Goal: Transaction & Acquisition: Download file/media

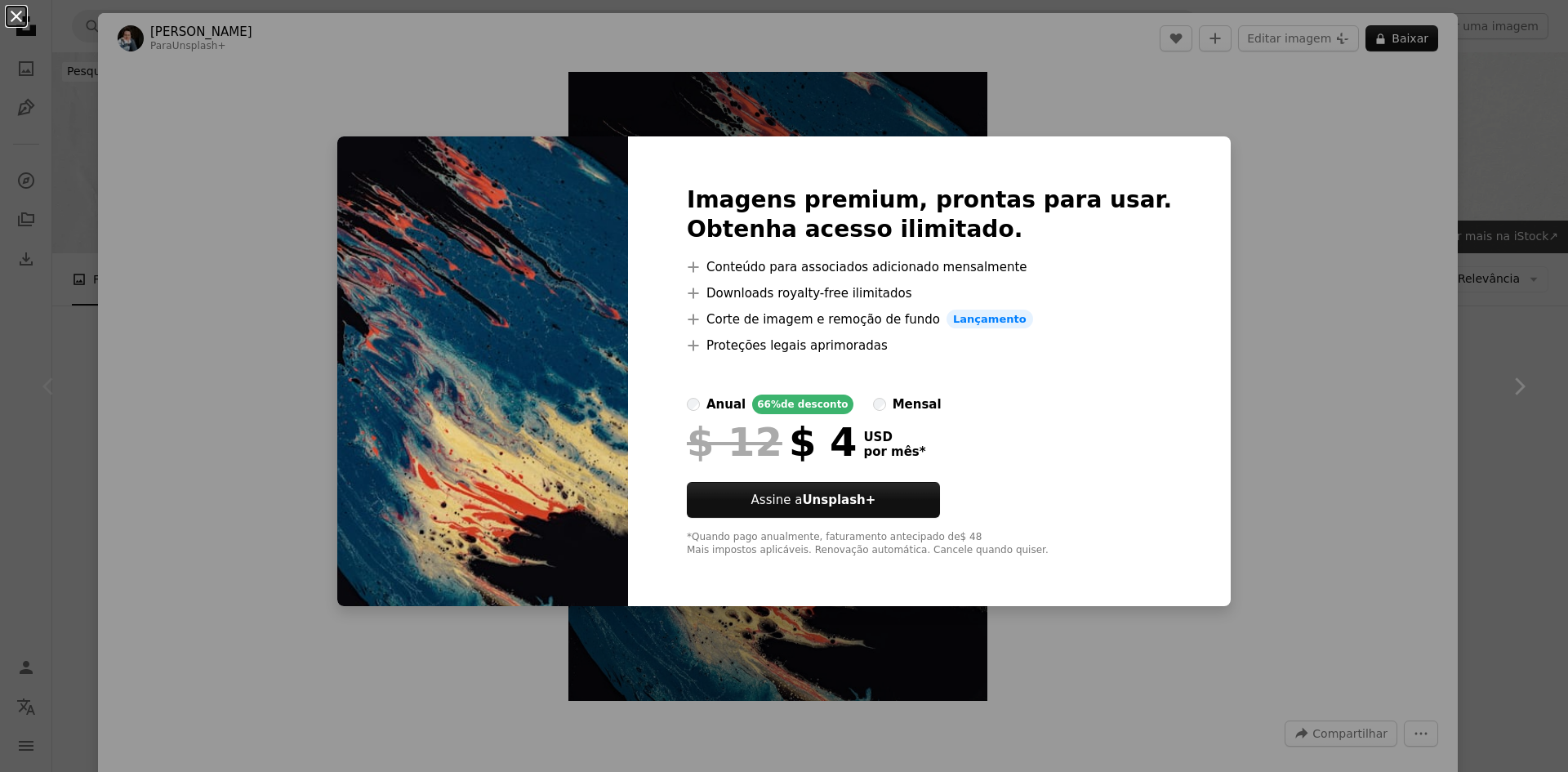
click at [11, 13] on button "An X shape" at bounding box center [16, 16] width 19 height 19
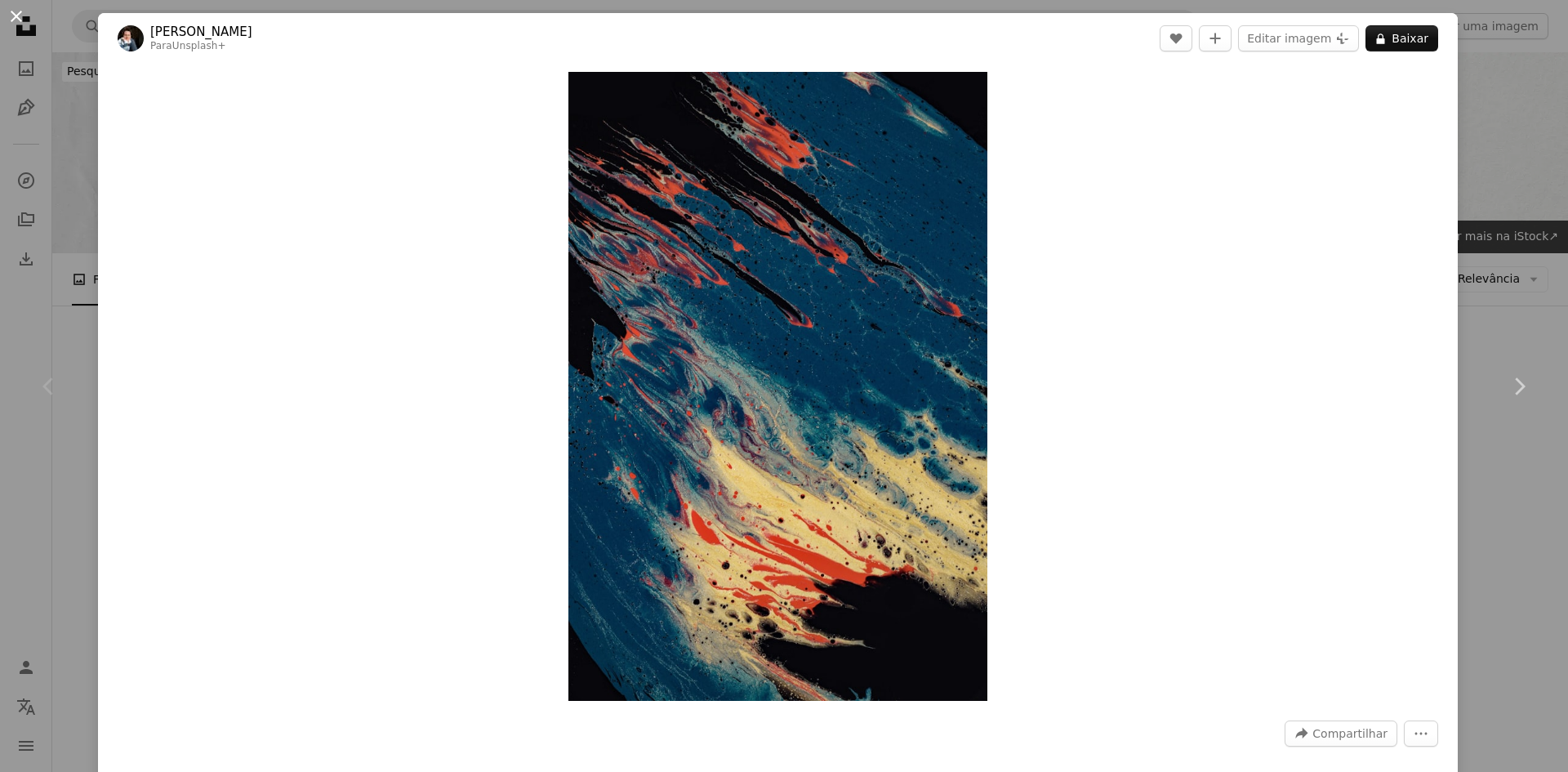
click at [14, 18] on button "An X shape" at bounding box center [16, 16] width 19 height 19
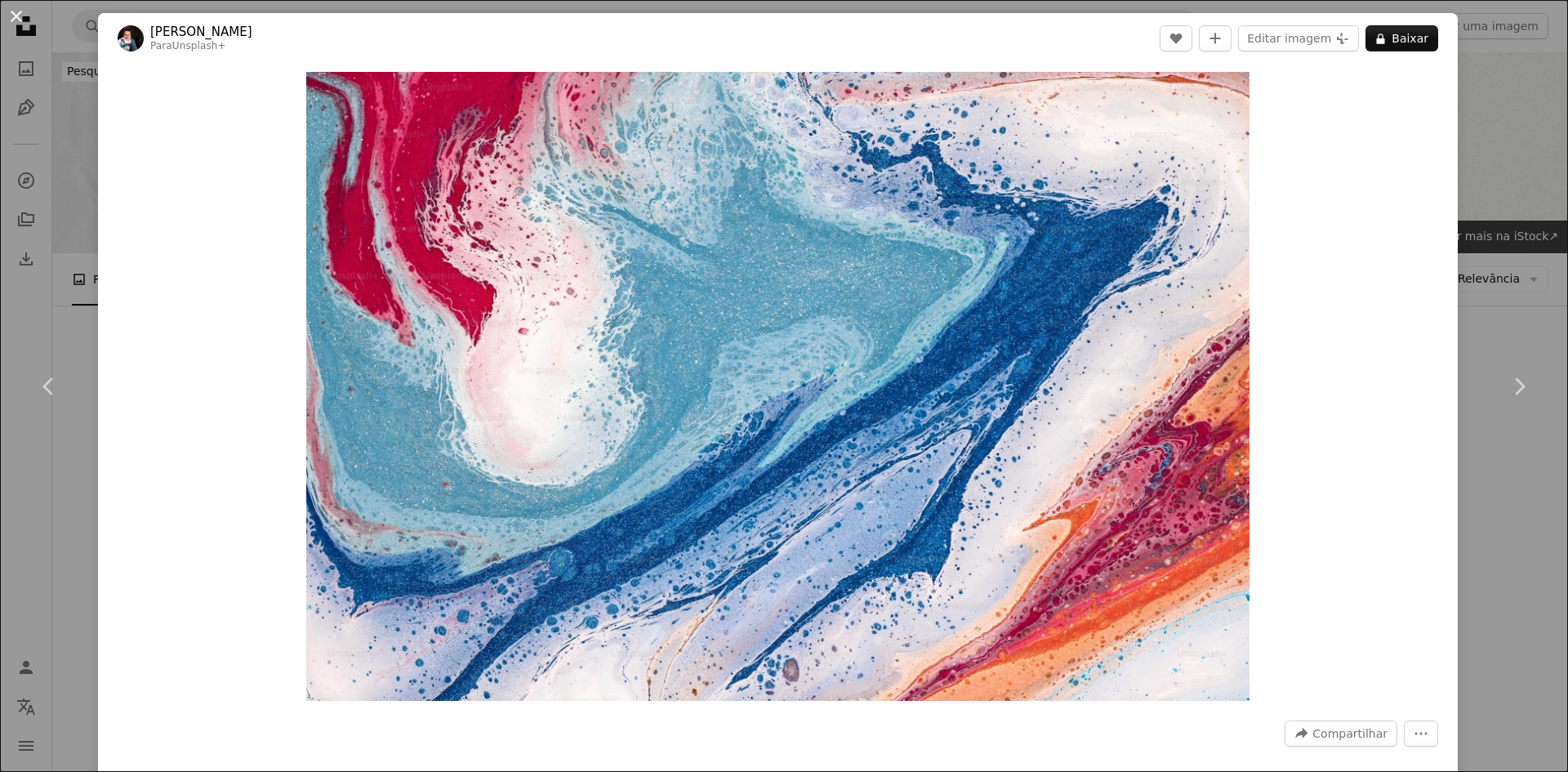
click at [23, 6] on button "An X shape" at bounding box center [16, 16] width 19 height 19
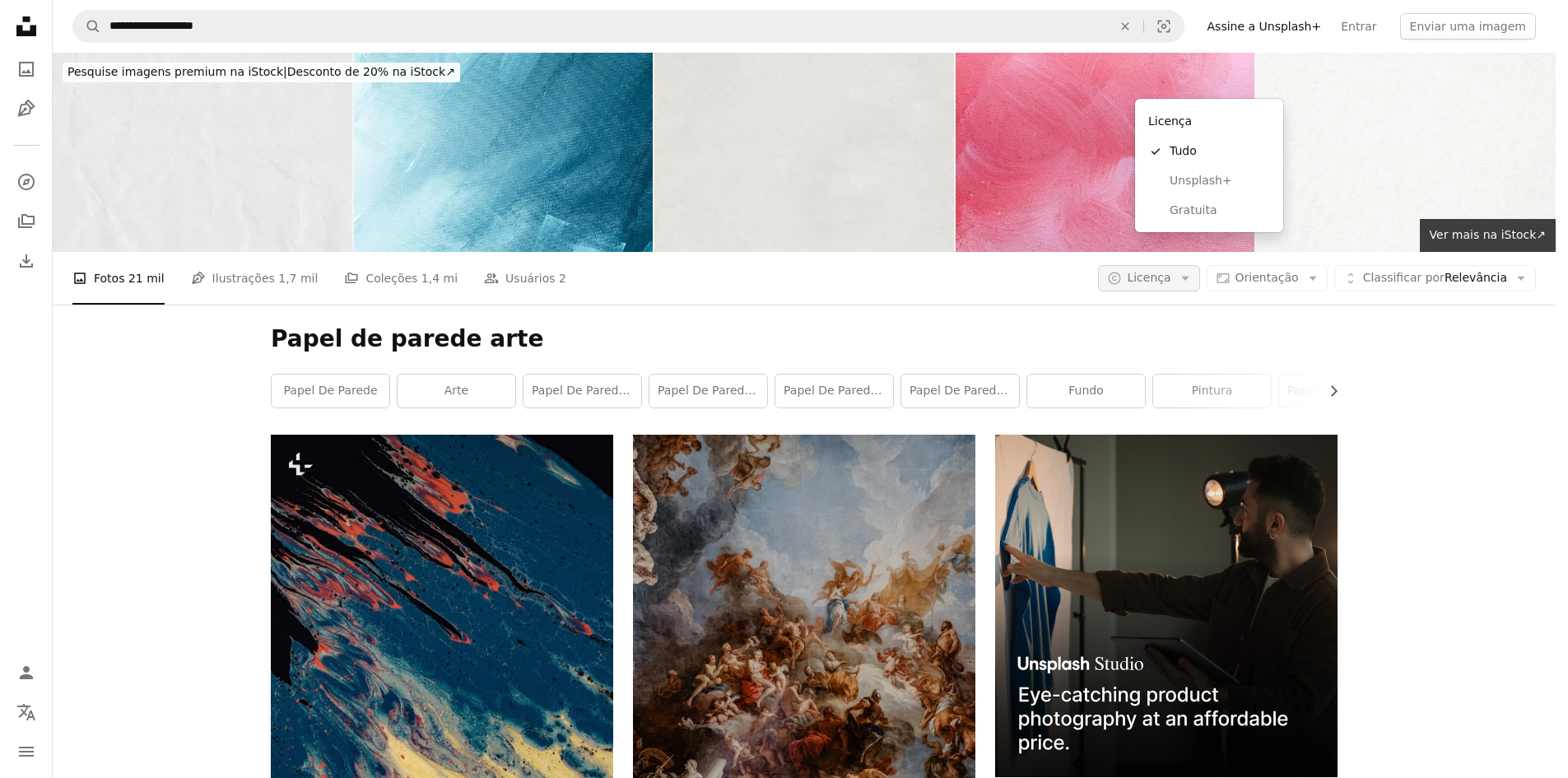
click at [1200, 265] on button "A copyright icon © Licença Arrow down" at bounding box center [1149, 278] width 101 height 26
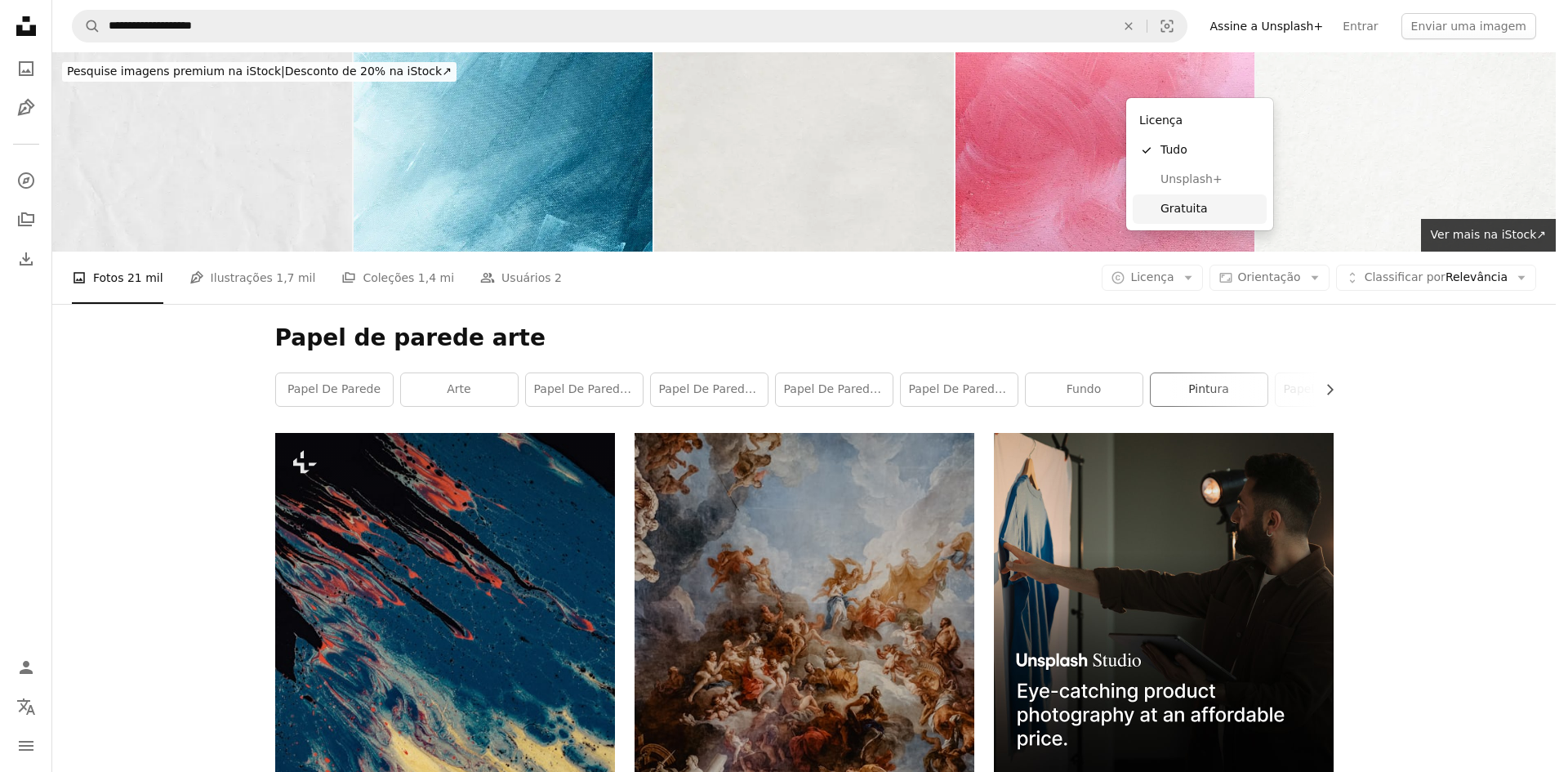
click at [1221, 207] on span "Gratuita" at bounding box center [1210, 209] width 100 height 17
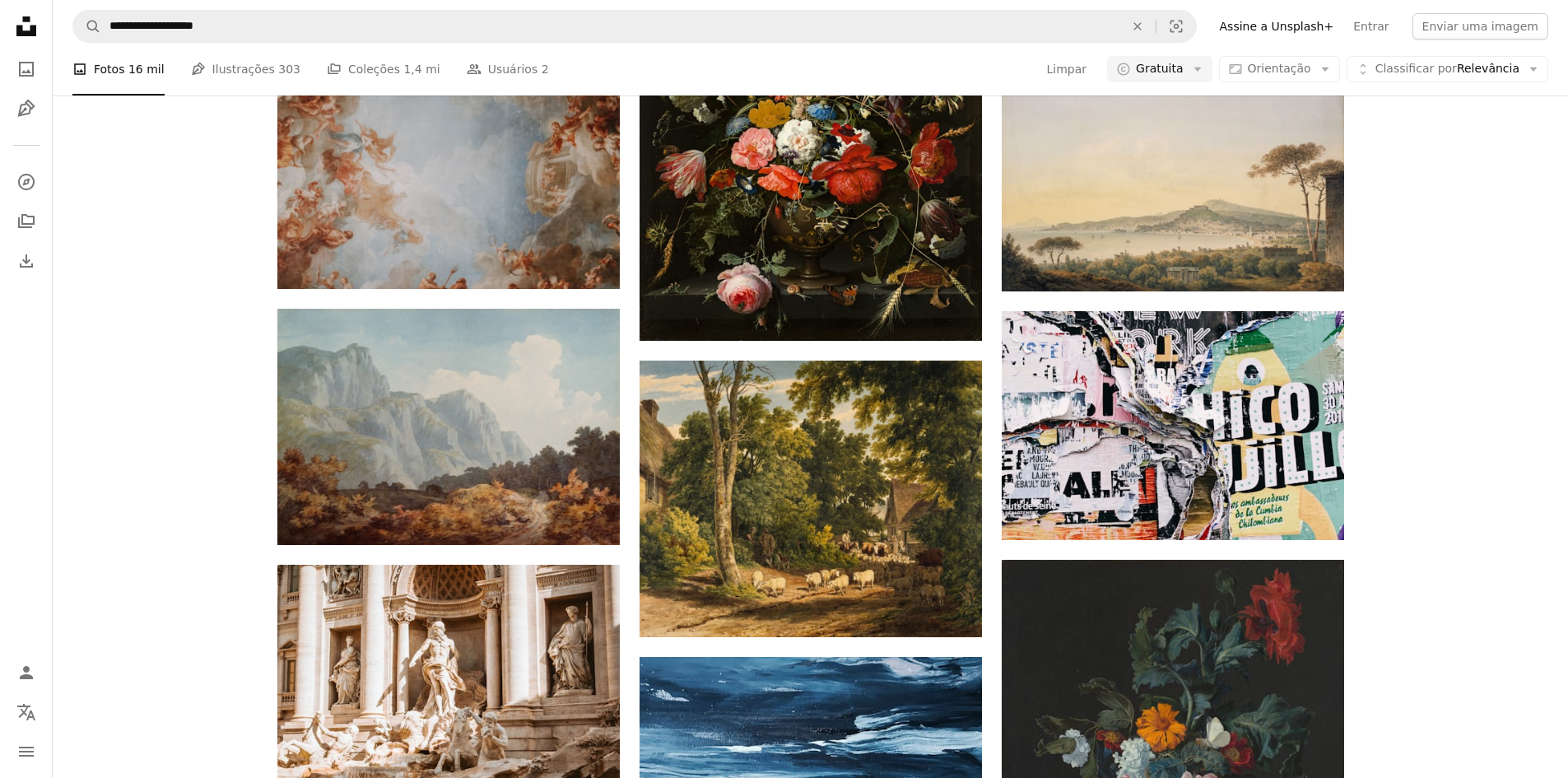
scroll to position [1070, 0]
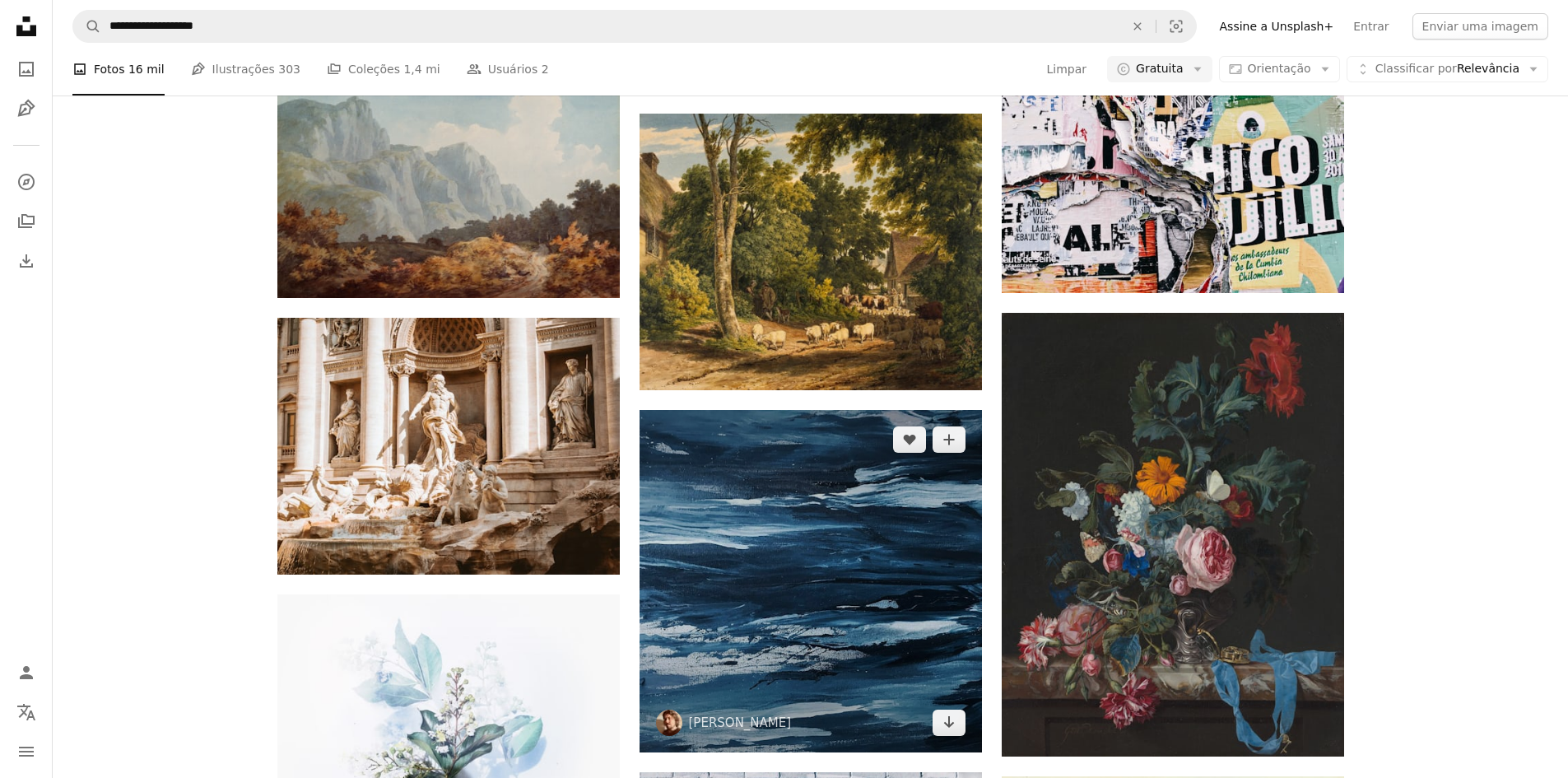
click at [794, 410] on img at bounding box center [811, 581] width 342 height 342
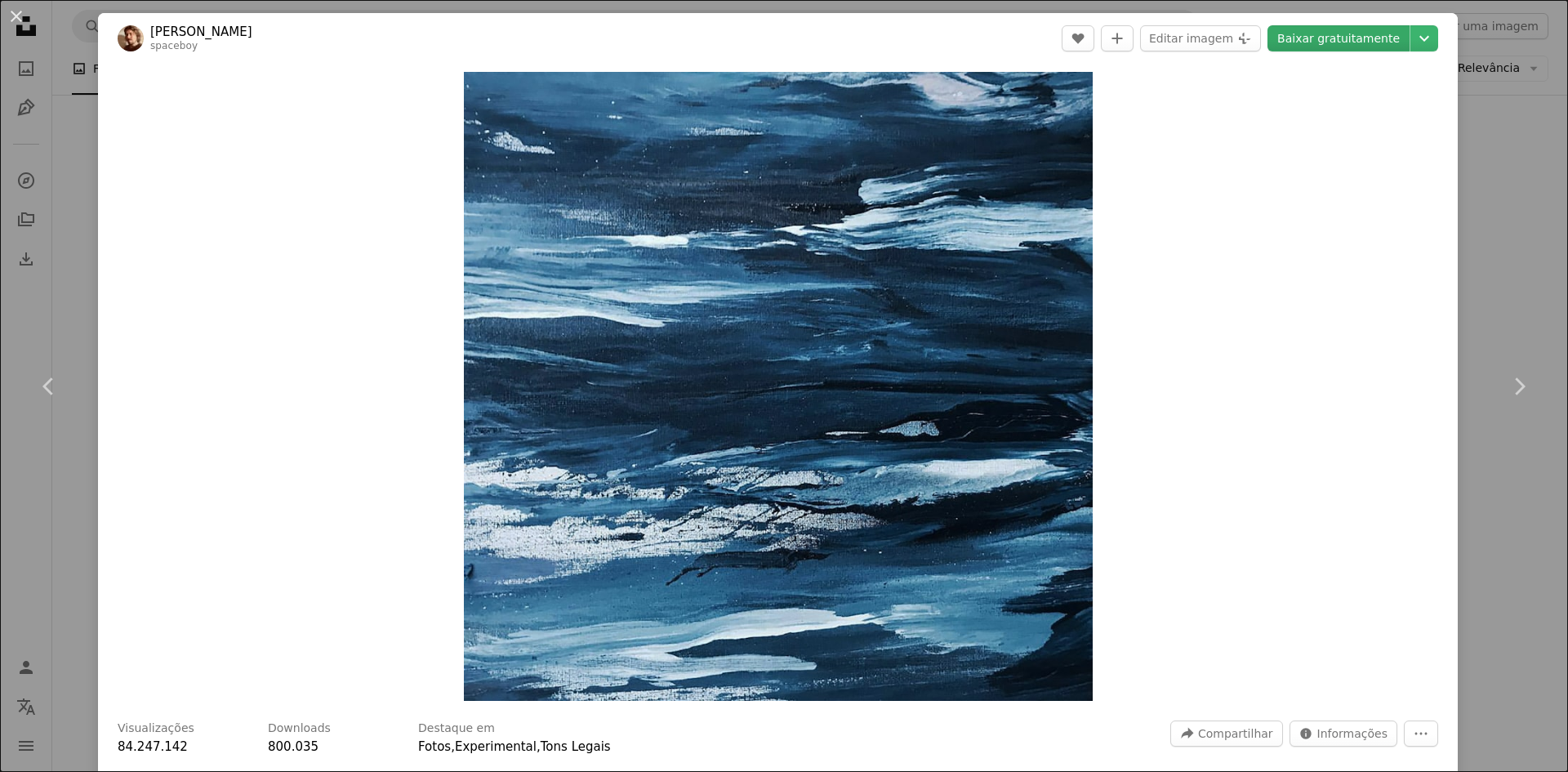
click at [1329, 45] on link "Baixar gratuitamente" at bounding box center [1338, 38] width 142 height 26
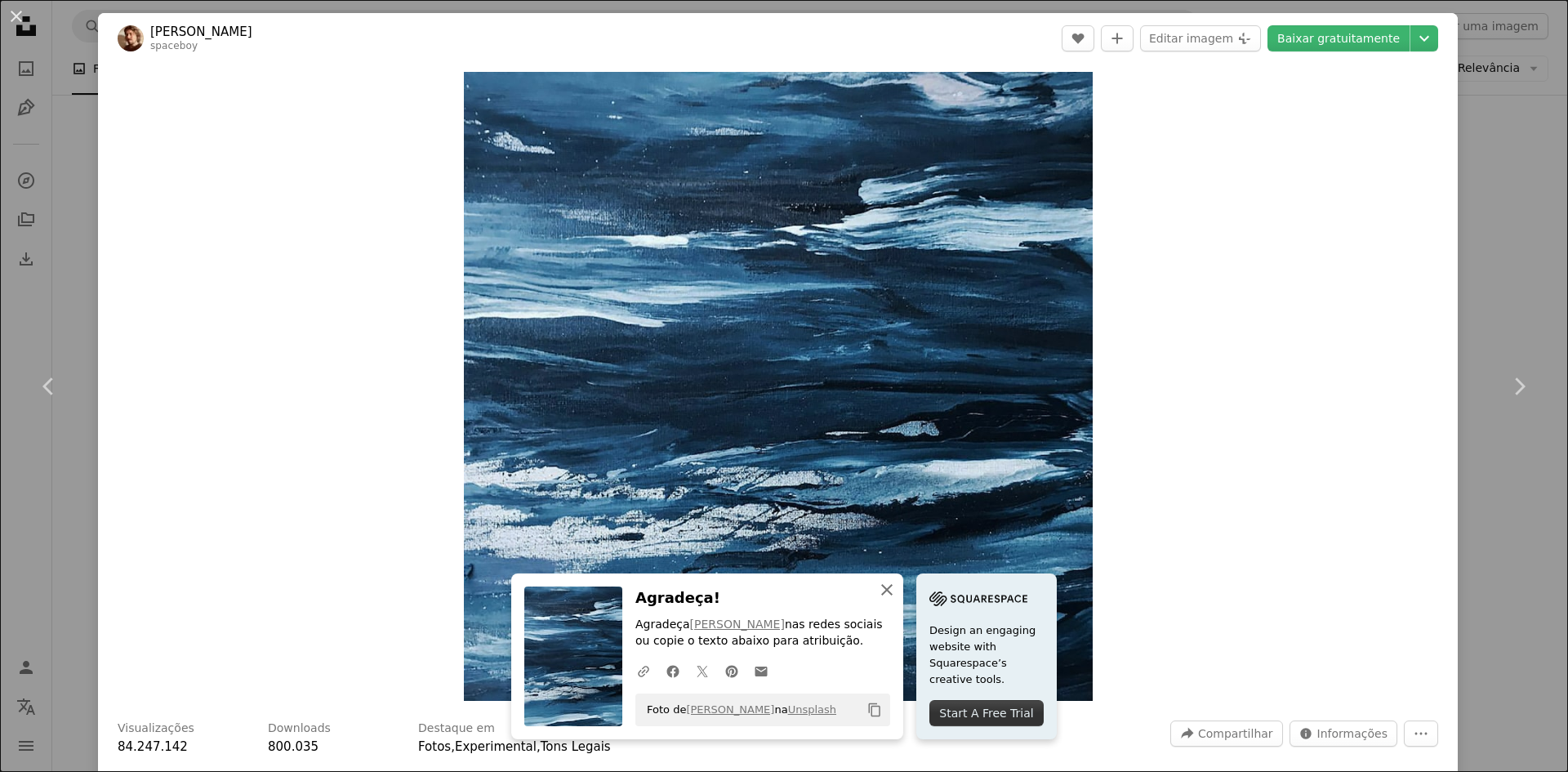
click at [897, 588] on icon "An X shape" at bounding box center [886, 589] width 19 height 19
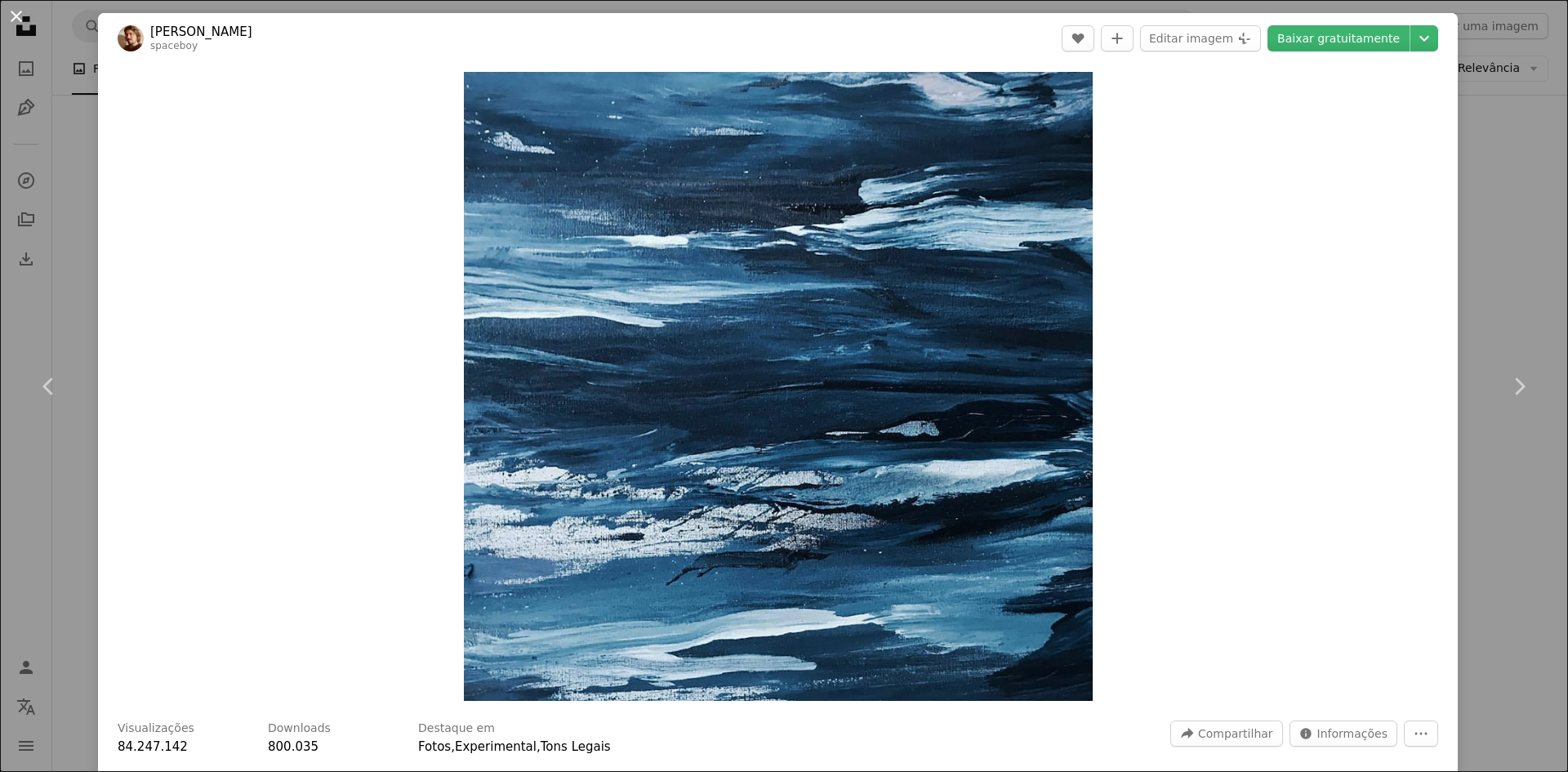
click at [21, 11] on button "An X shape" at bounding box center [16, 16] width 19 height 19
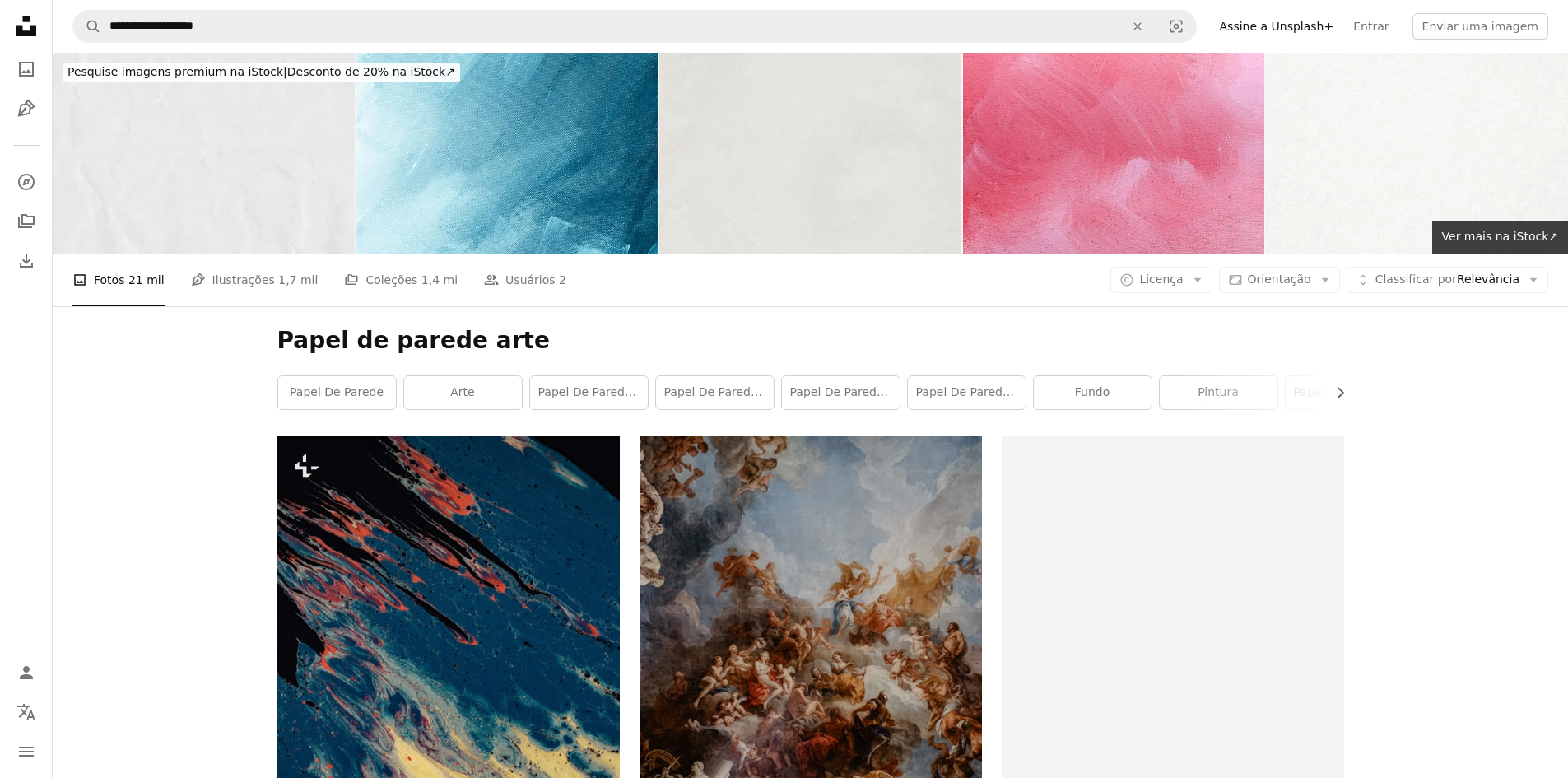
click at [23, 32] on icon at bounding box center [26, 26] width 20 height 20
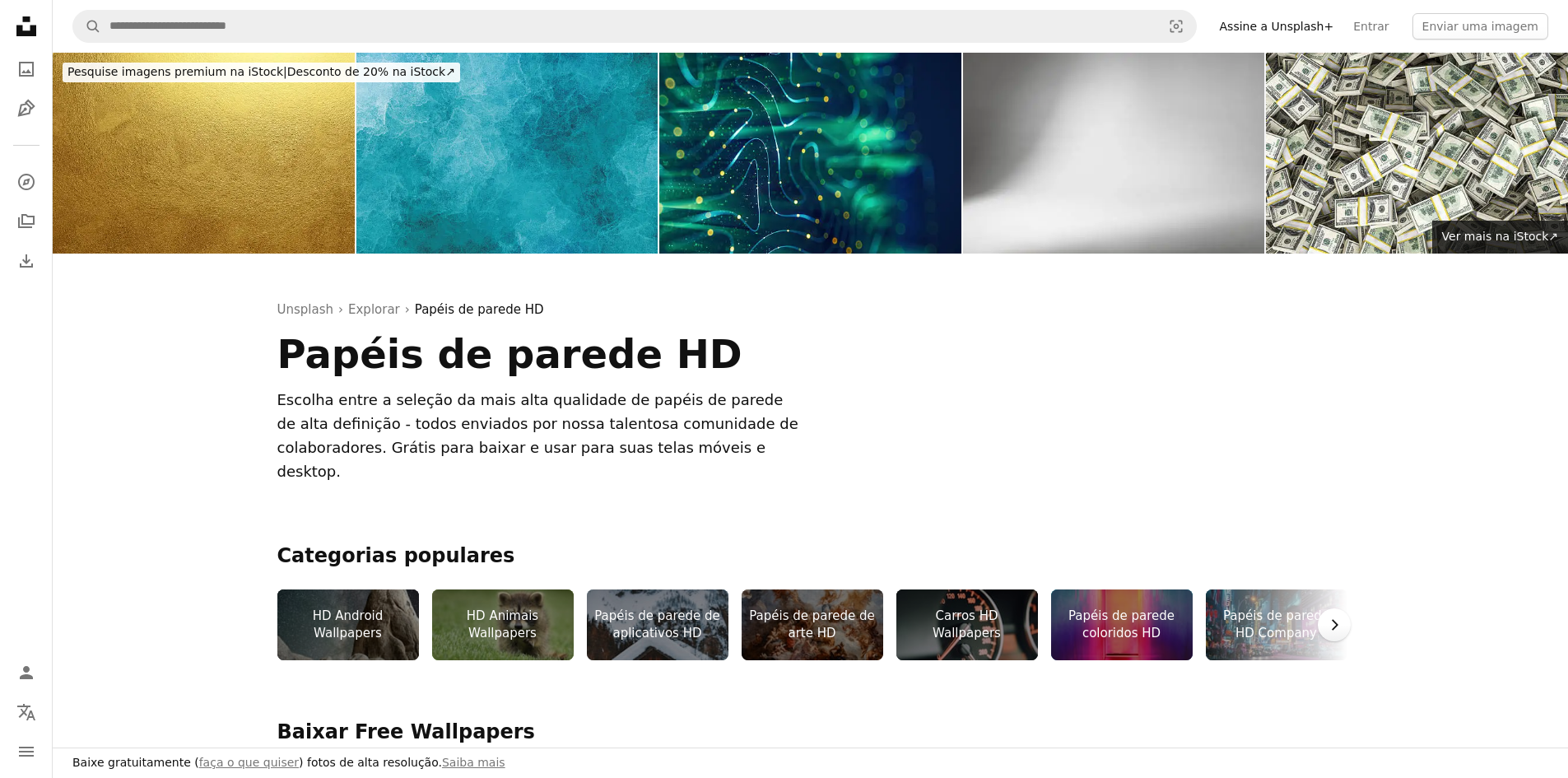
click at [1335, 616] on icon "Chevron right" at bounding box center [1335, 625] width 17 height 17
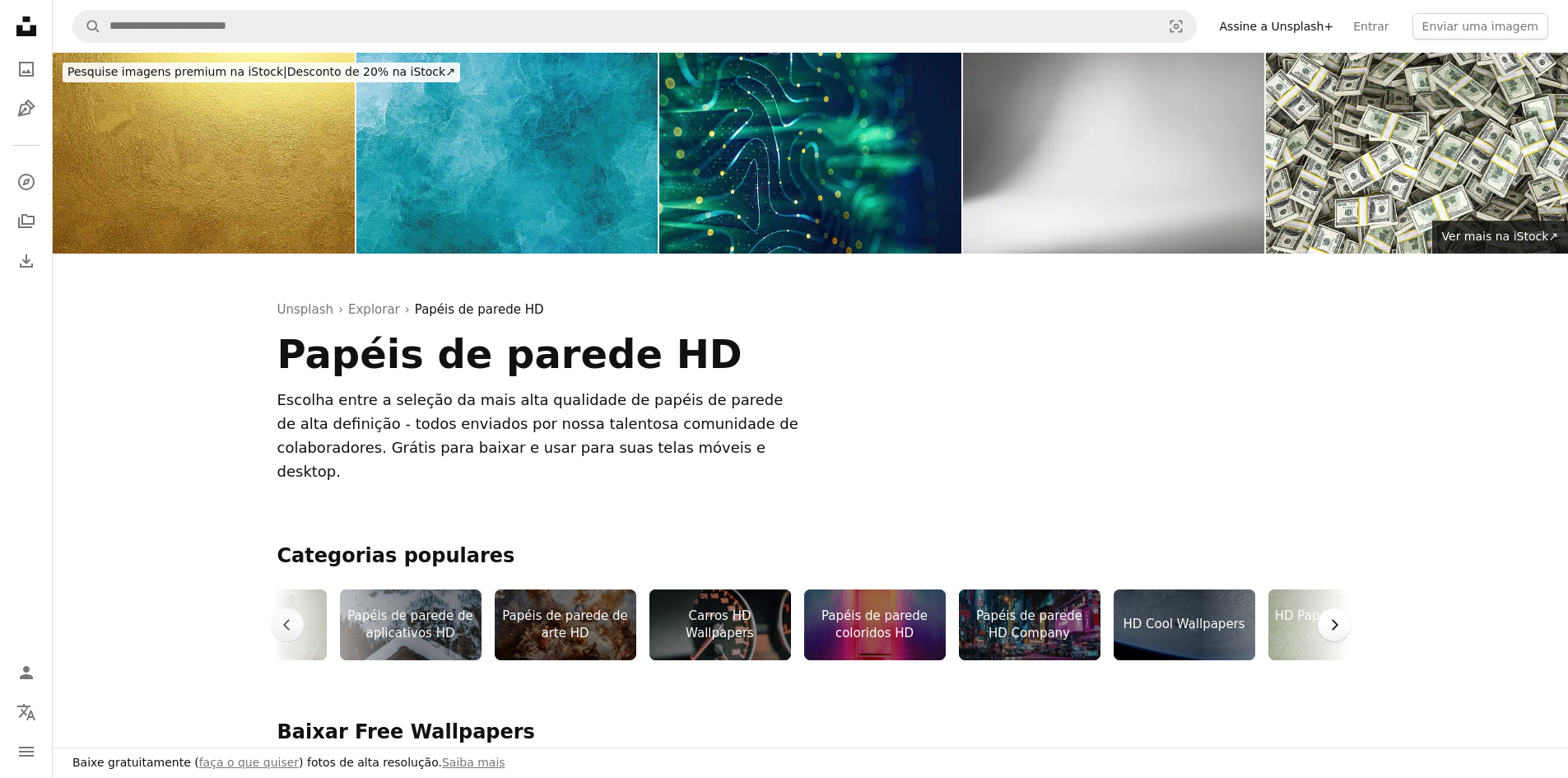
click at [1335, 616] on icon "Chevron right" at bounding box center [1335, 625] width 17 height 17
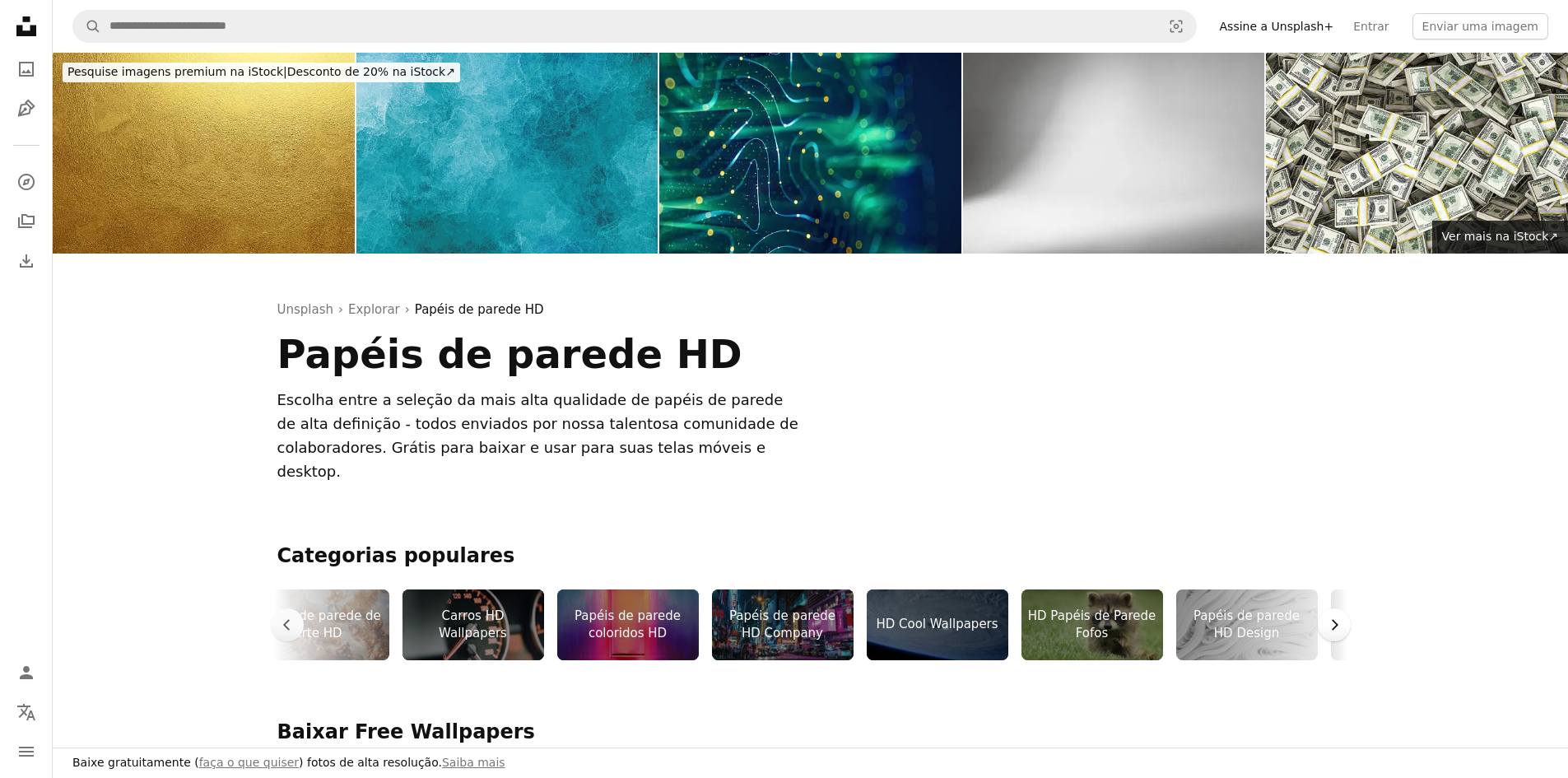
click at [1335, 616] on icon "Chevron right" at bounding box center [1335, 625] width 17 height 17
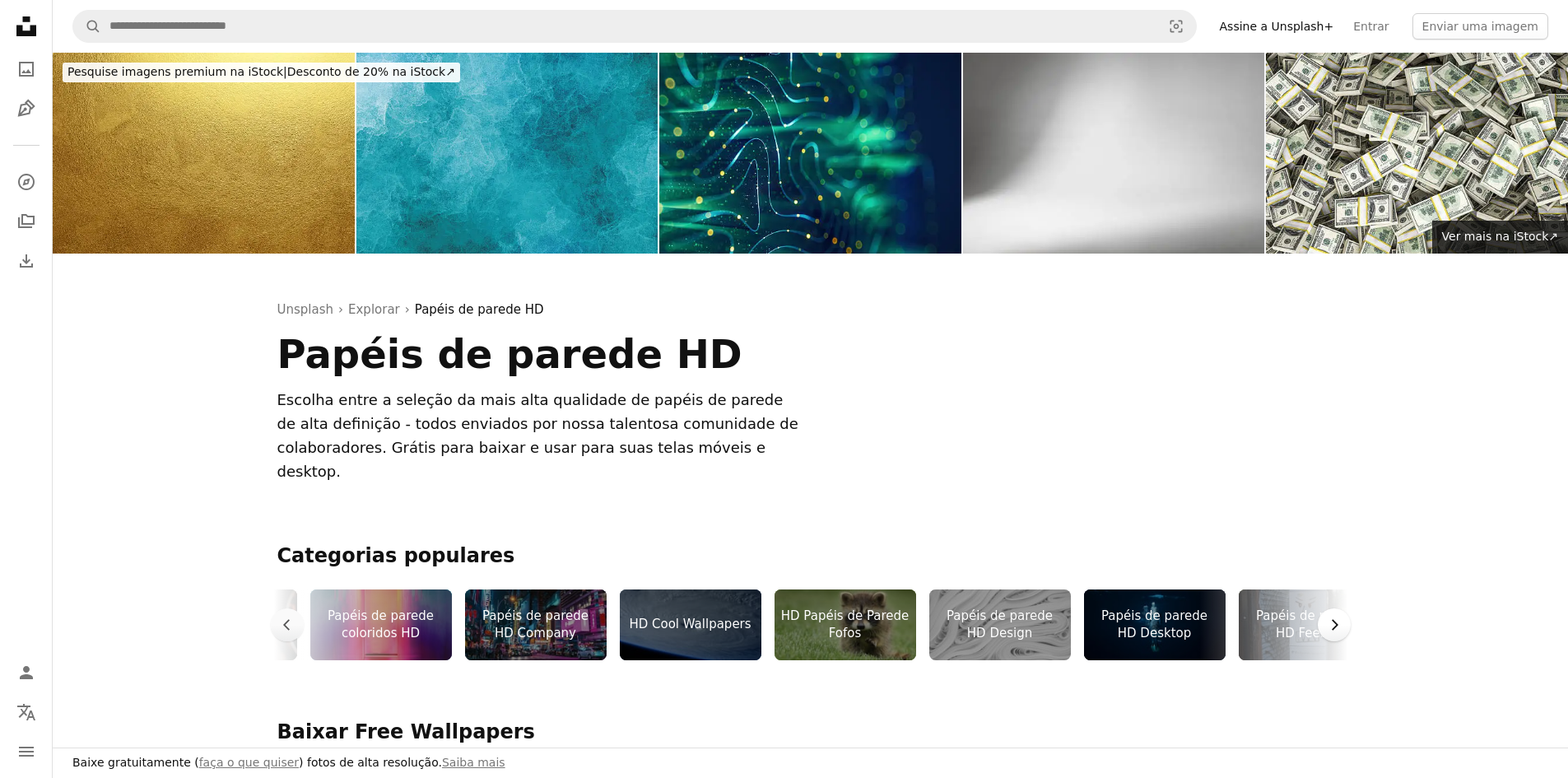
click at [1335, 616] on icon "Chevron right" at bounding box center [1335, 625] width 17 height 17
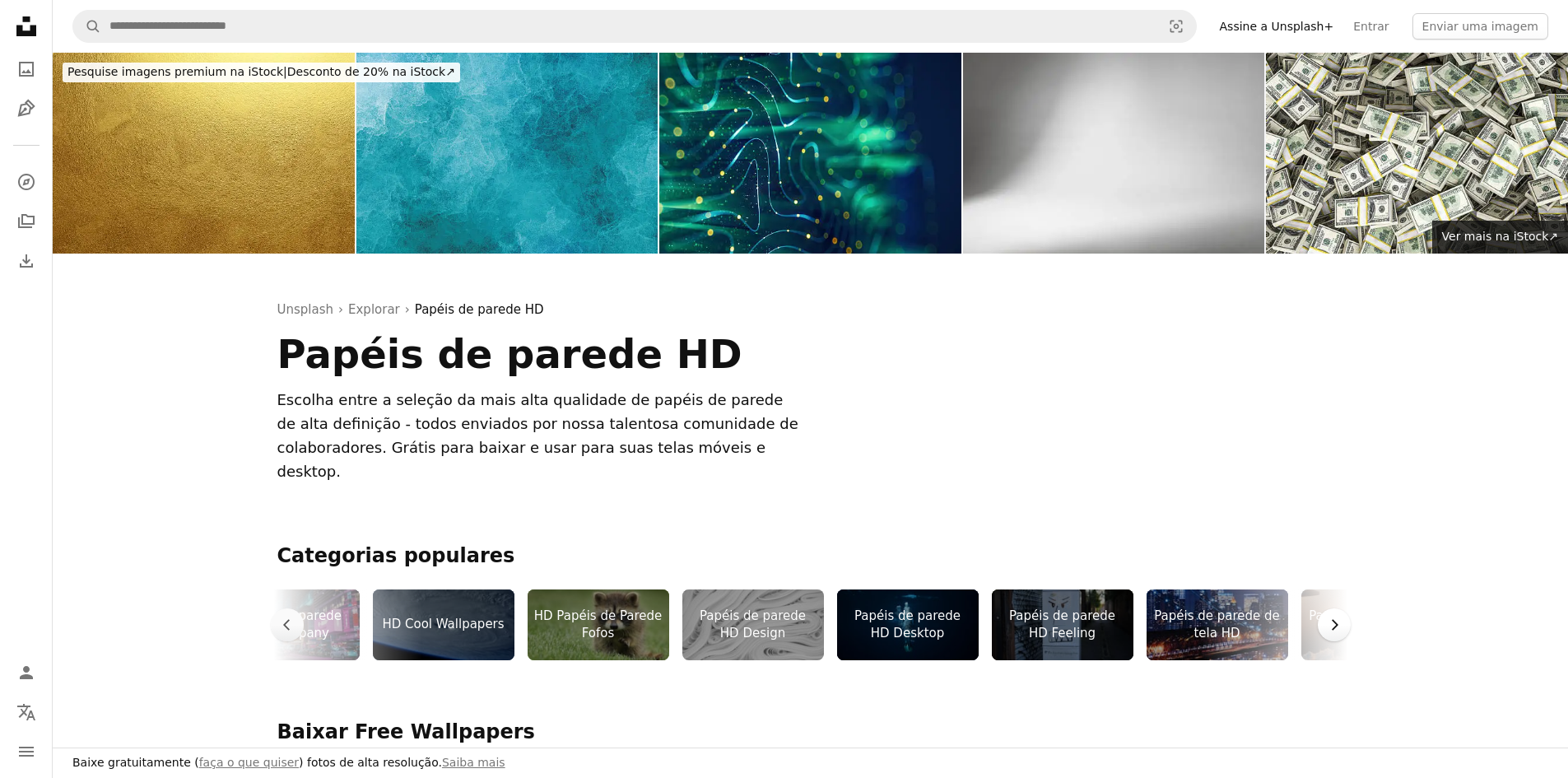
click at [1335, 616] on icon "Chevron right" at bounding box center [1335, 625] width 17 height 17
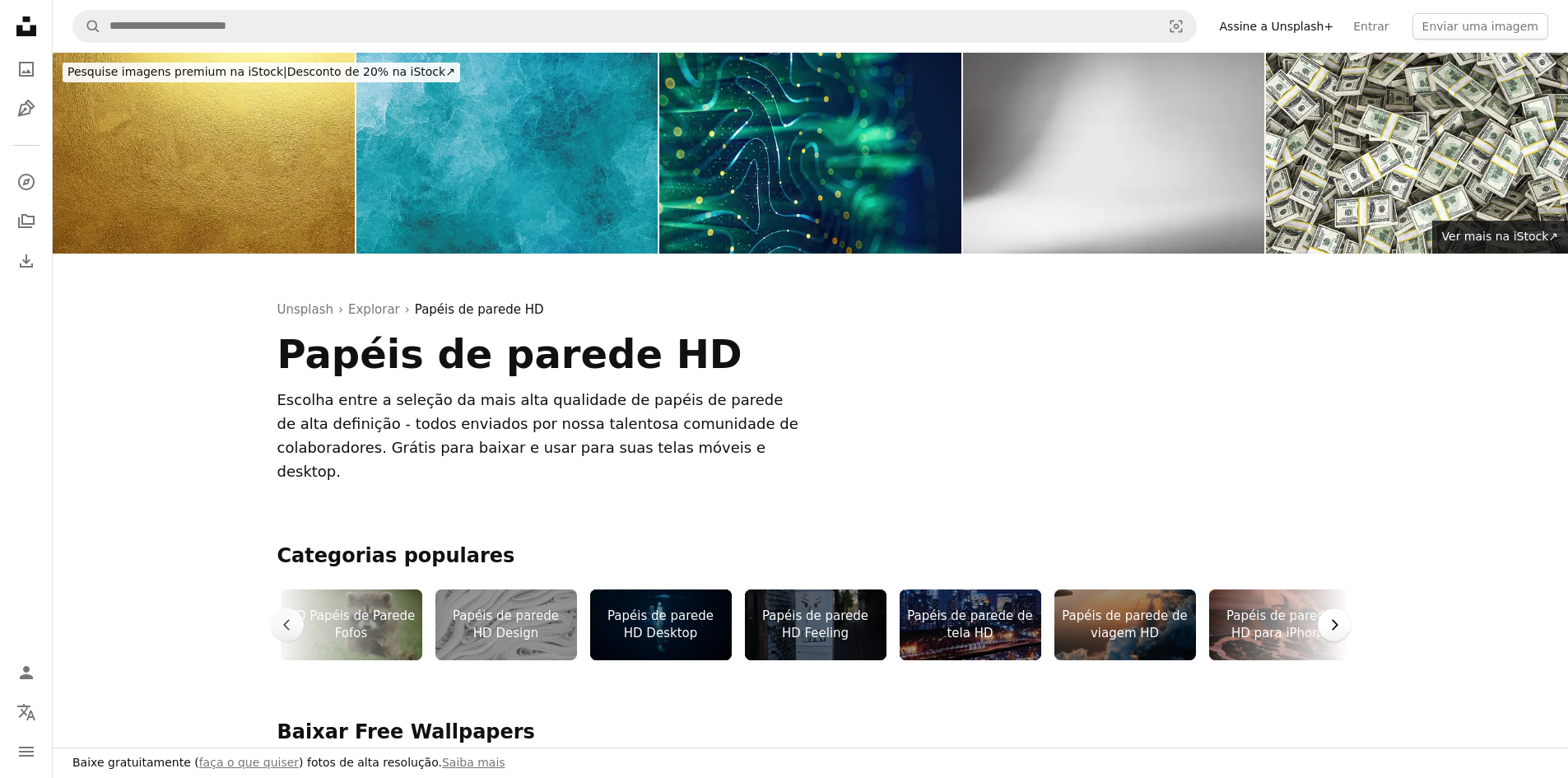
click at [1335, 616] on icon "Chevron right" at bounding box center [1335, 625] width 17 height 17
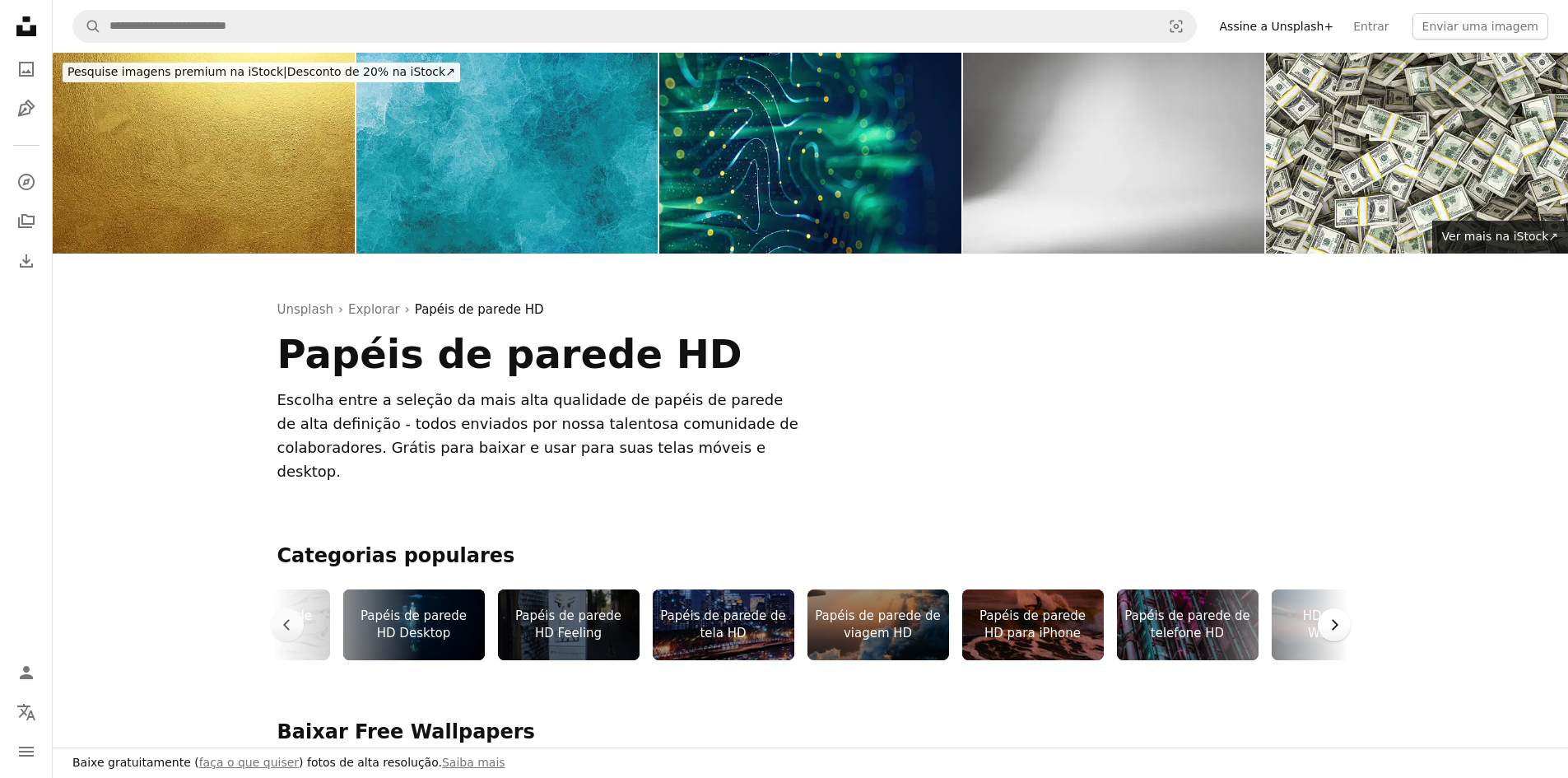
click at [1335, 616] on icon "Chevron right" at bounding box center [1335, 625] width 17 height 17
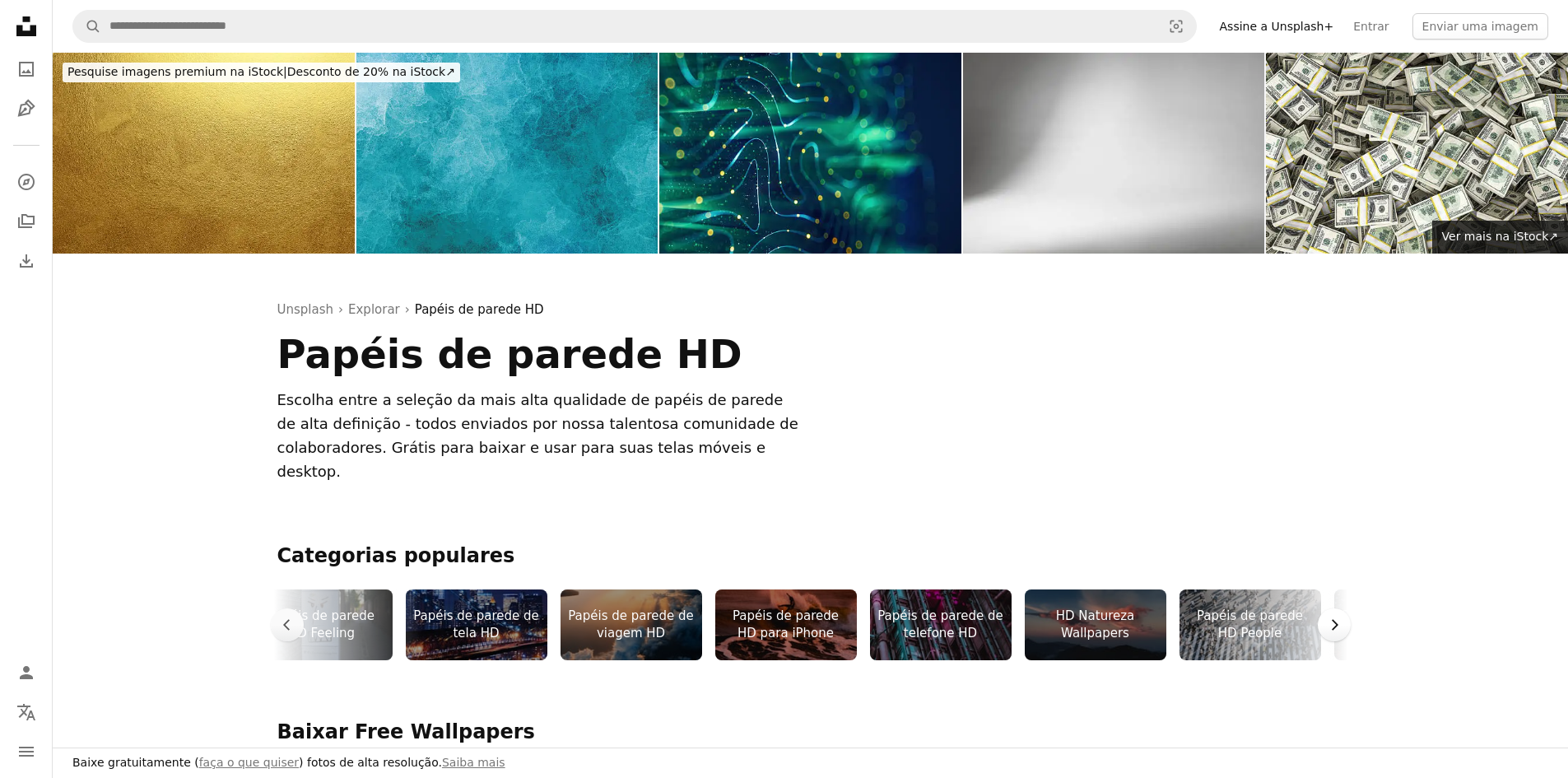
click at [1335, 616] on icon "Chevron right" at bounding box center [1335, 625] width 17 height 17
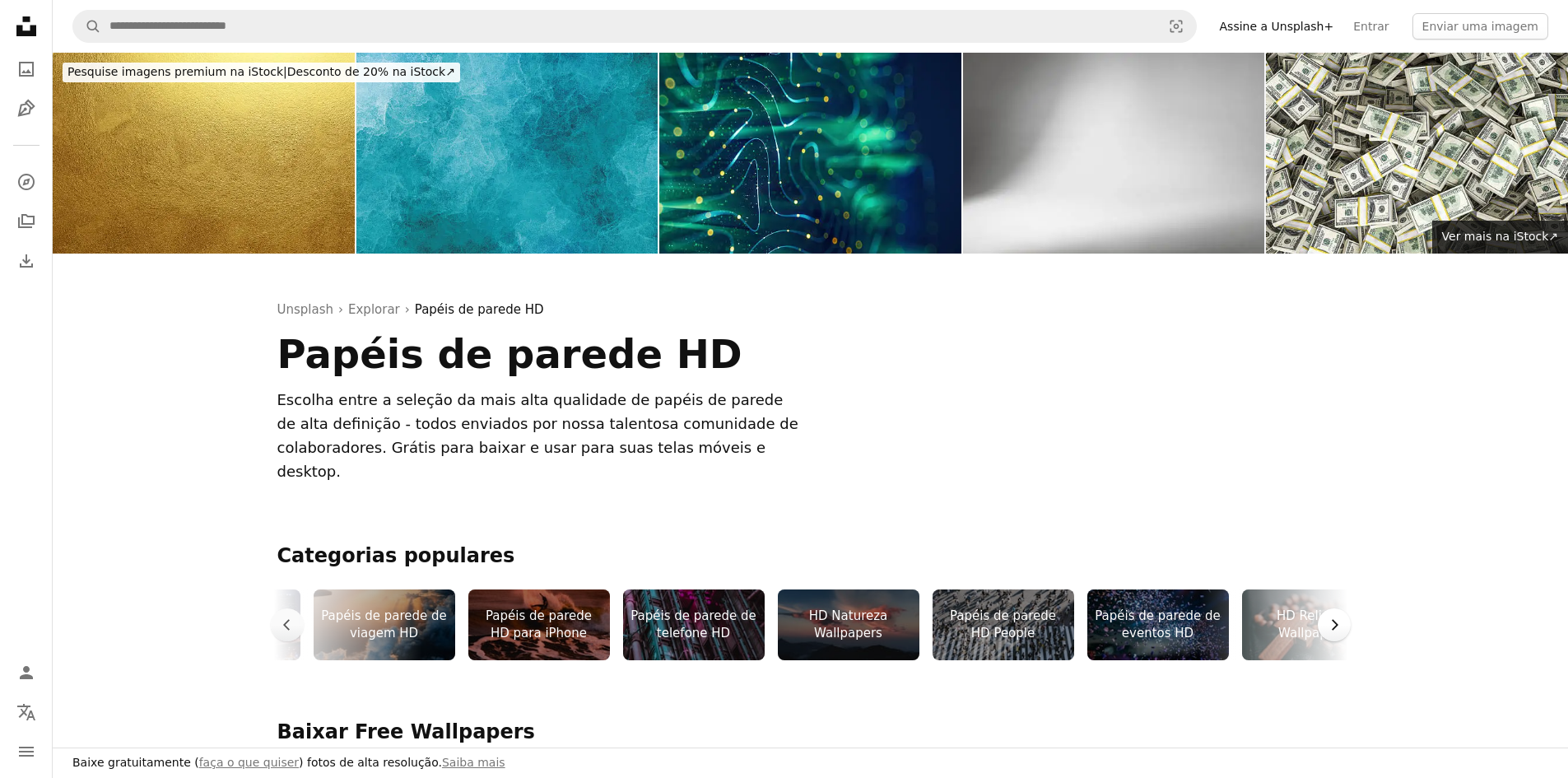
click at [1335, 616] on icon "Chevron right" at bounding box center [1335, 625] width 17 height 17
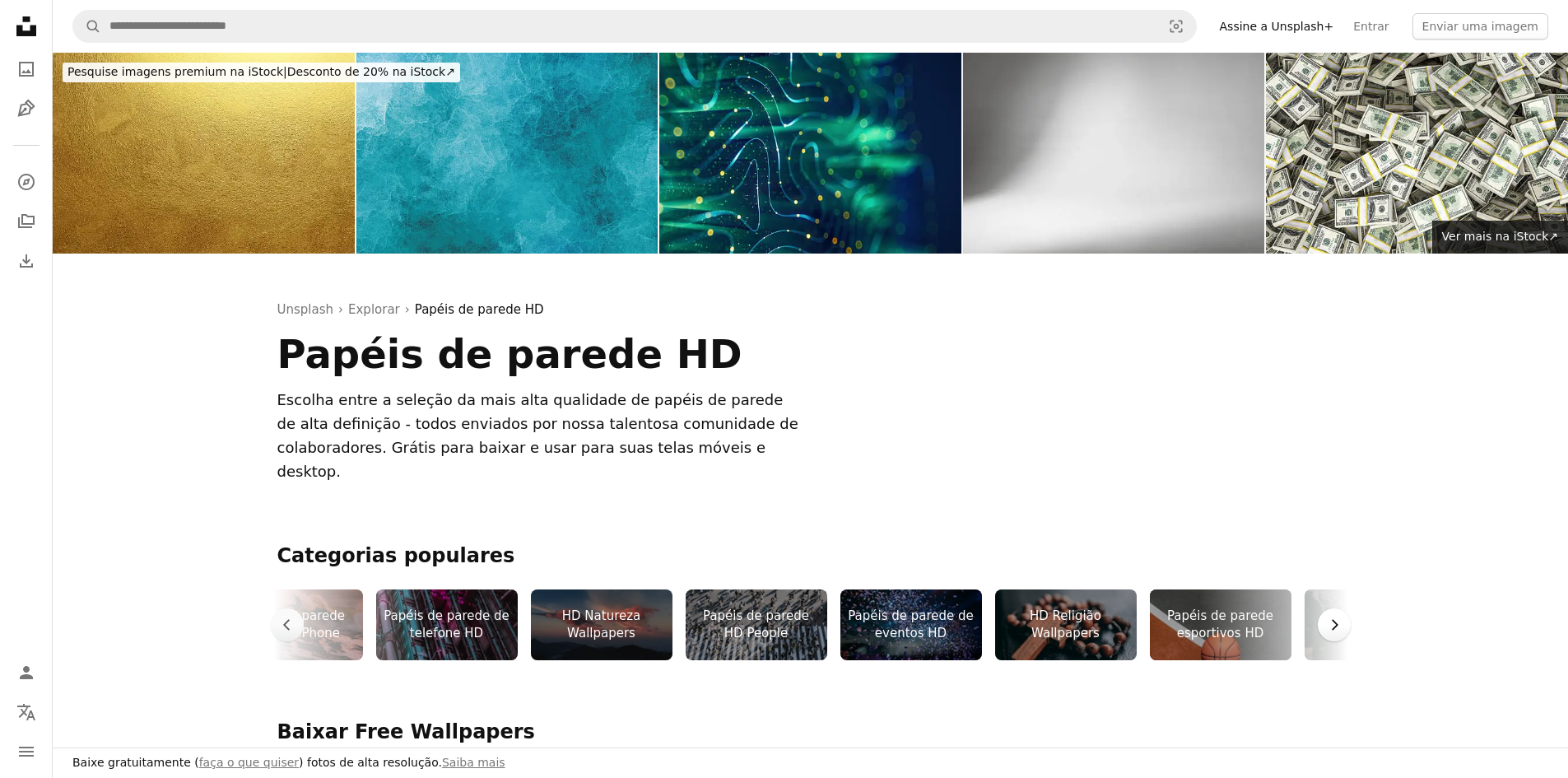
click at [1335, 616] on icon "Chevron right" at bounding box center [1335, 625] width 17 height 17
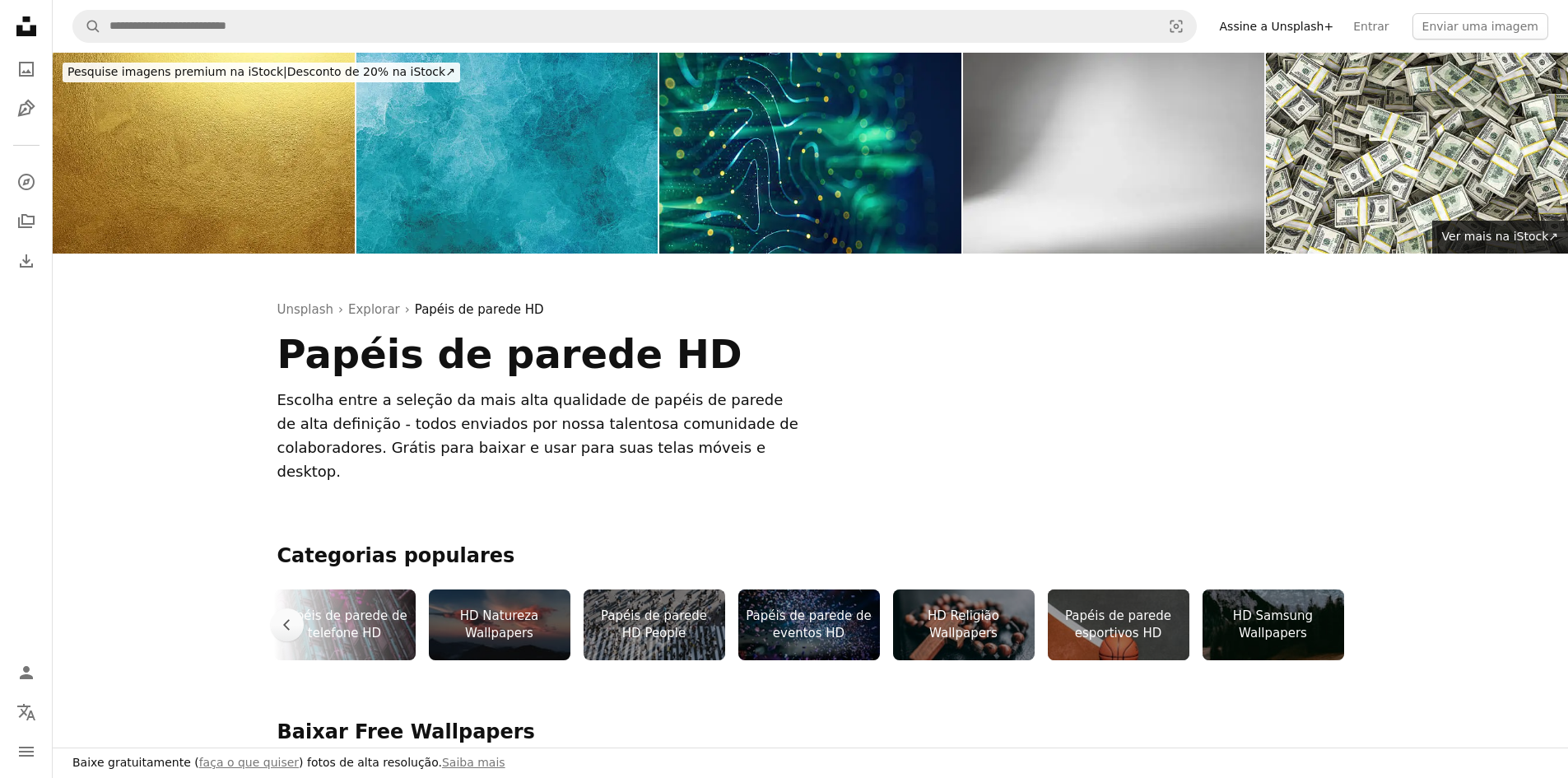
click at [1335, 589] on div "HD Samsung Wallpapers" at bounding box center [1273, 625] width 141 height 71
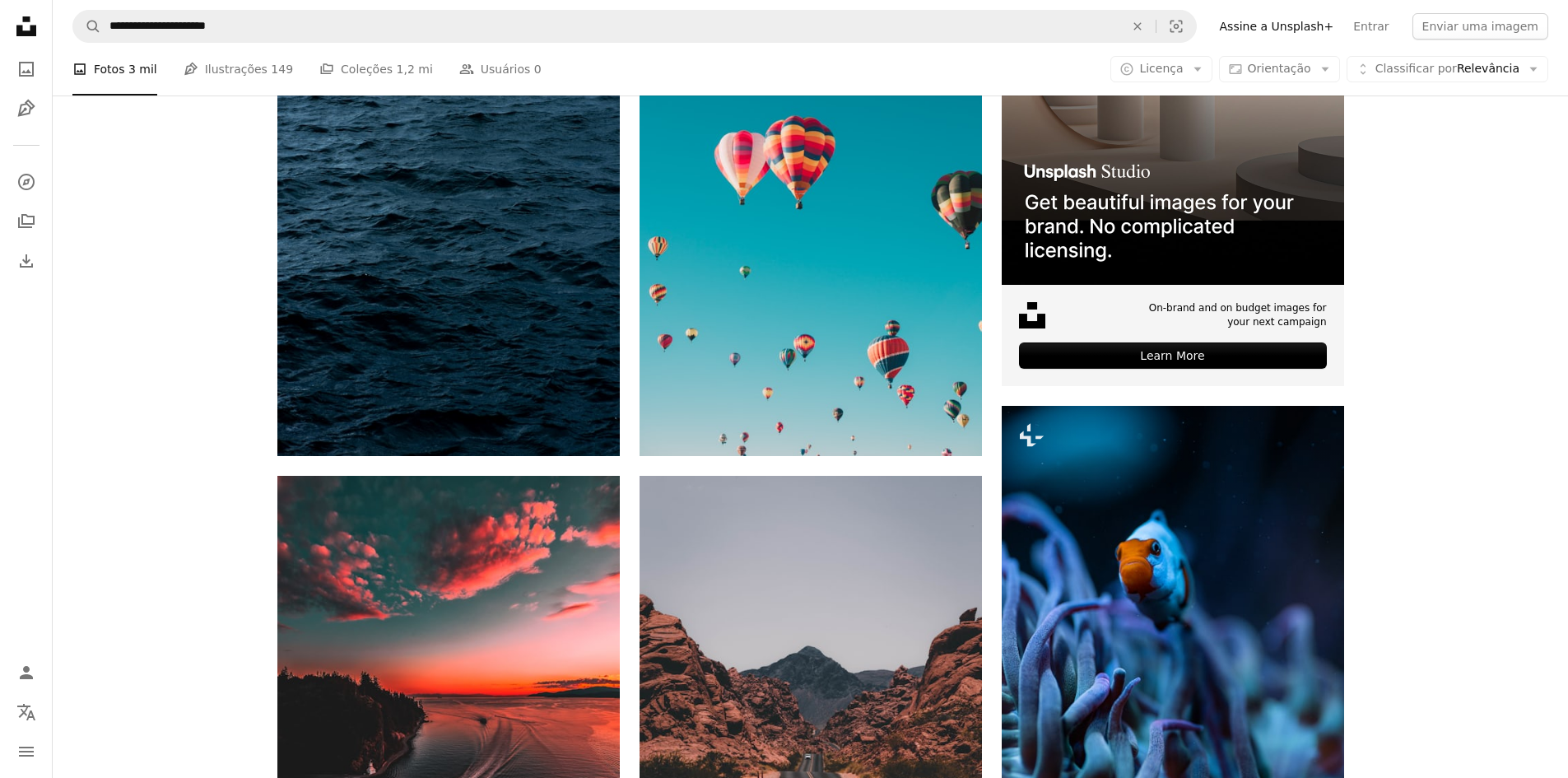
scroll to position [576, 0]
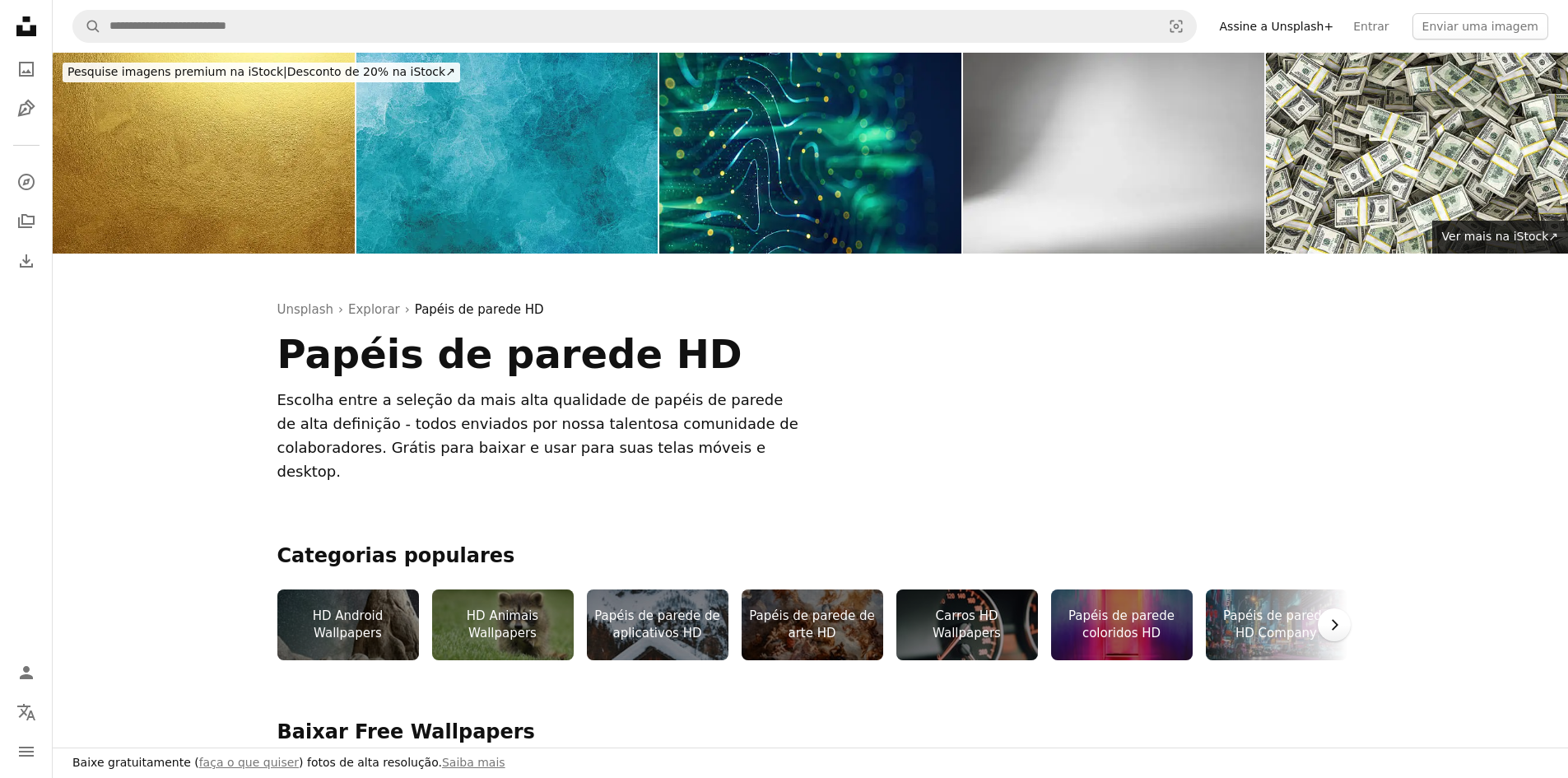
click at [1332, 616] on icon "Chevron right" at bounding box center [1335, 625] width 17 height 17
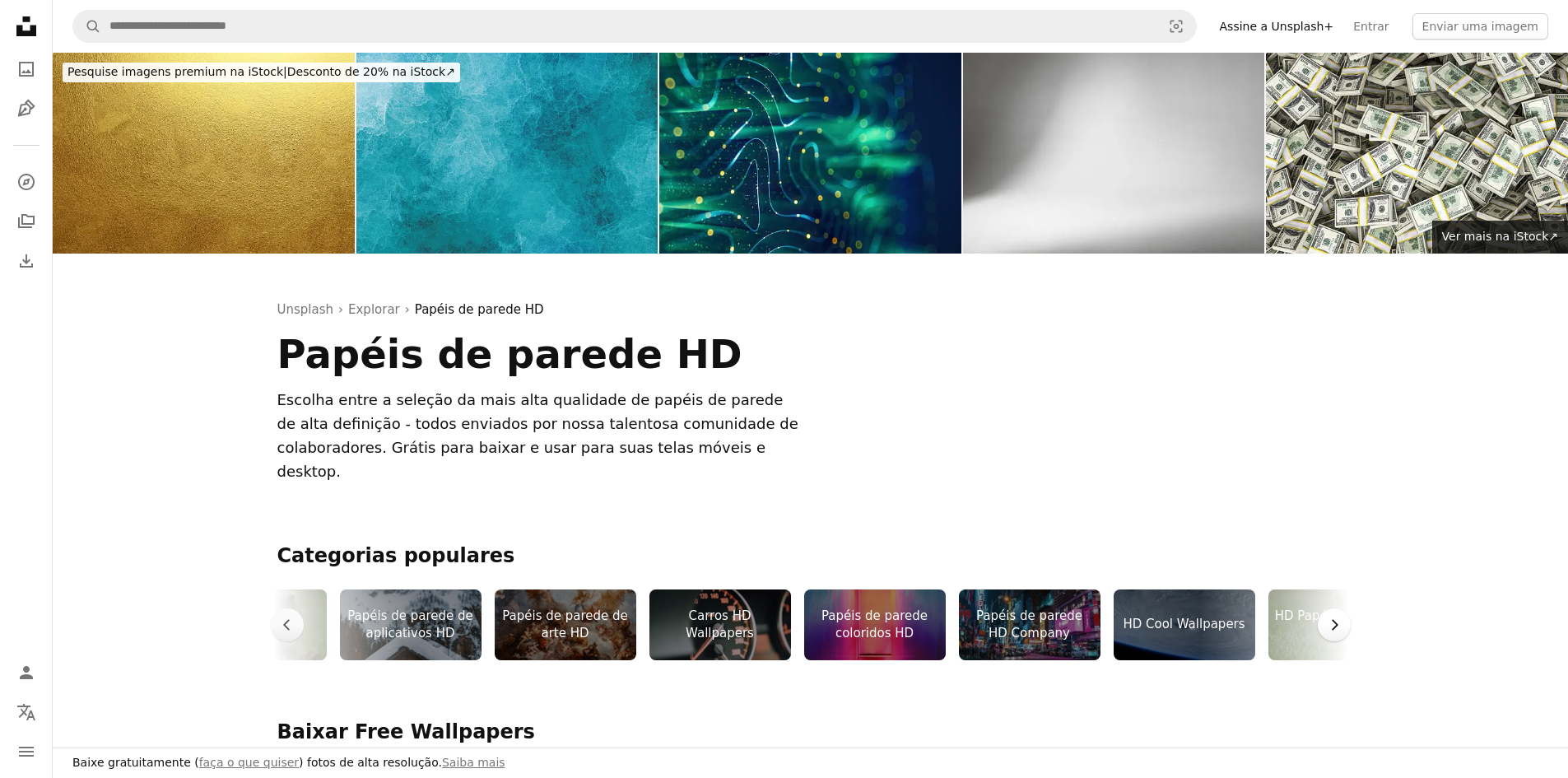
click at [1332, 616] on icon "Chevron right" at bounding box center [1335, 625] width 17 height 17
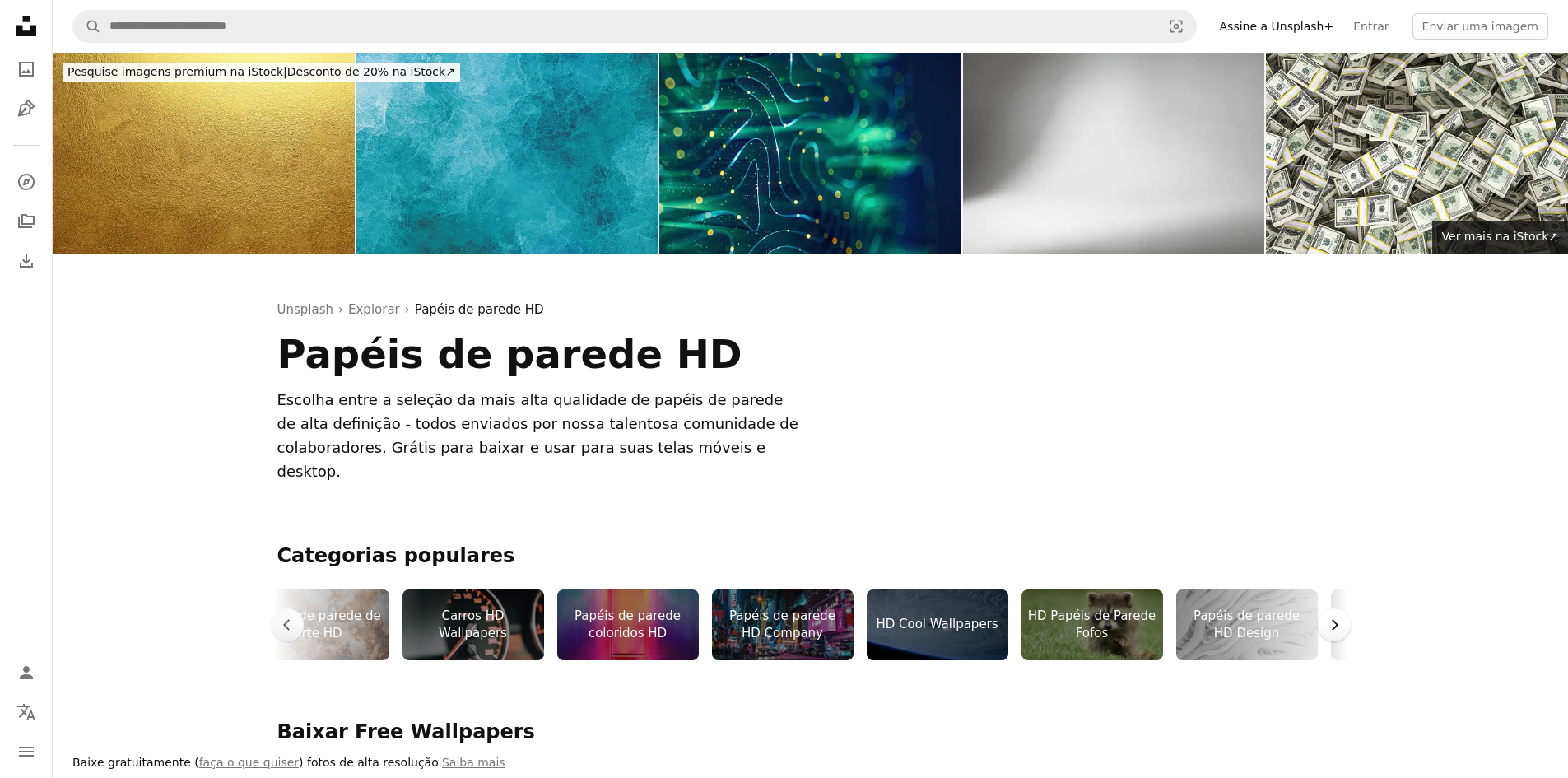
click at [1332, 616] on icon "Chevron right" at bounding box center [1335, 625] width 17 height 17
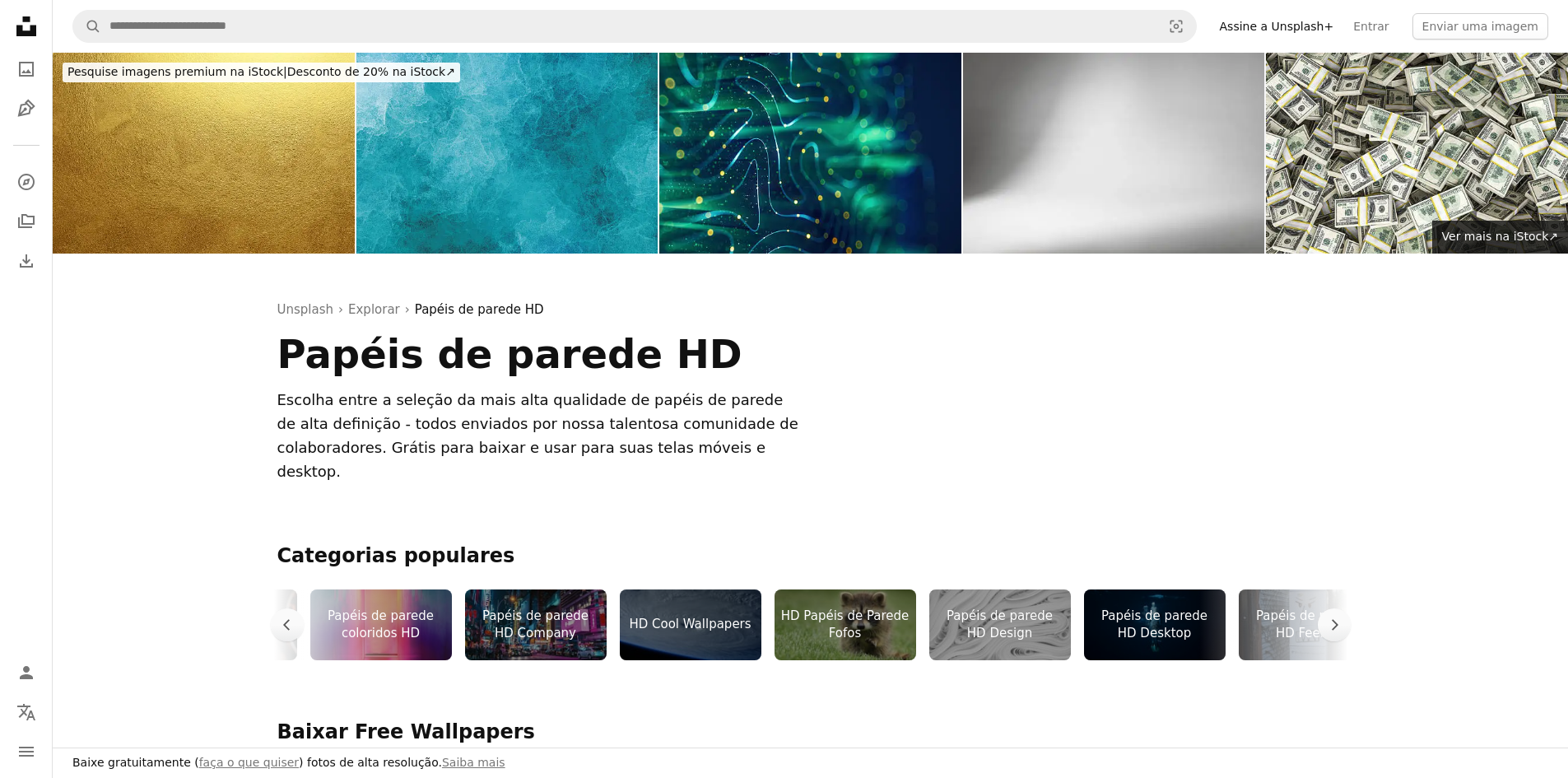
click at [1153, 589] on div "Papéis de parede HD Desktop" at bounding box center [1155, 625] width 141 height 71
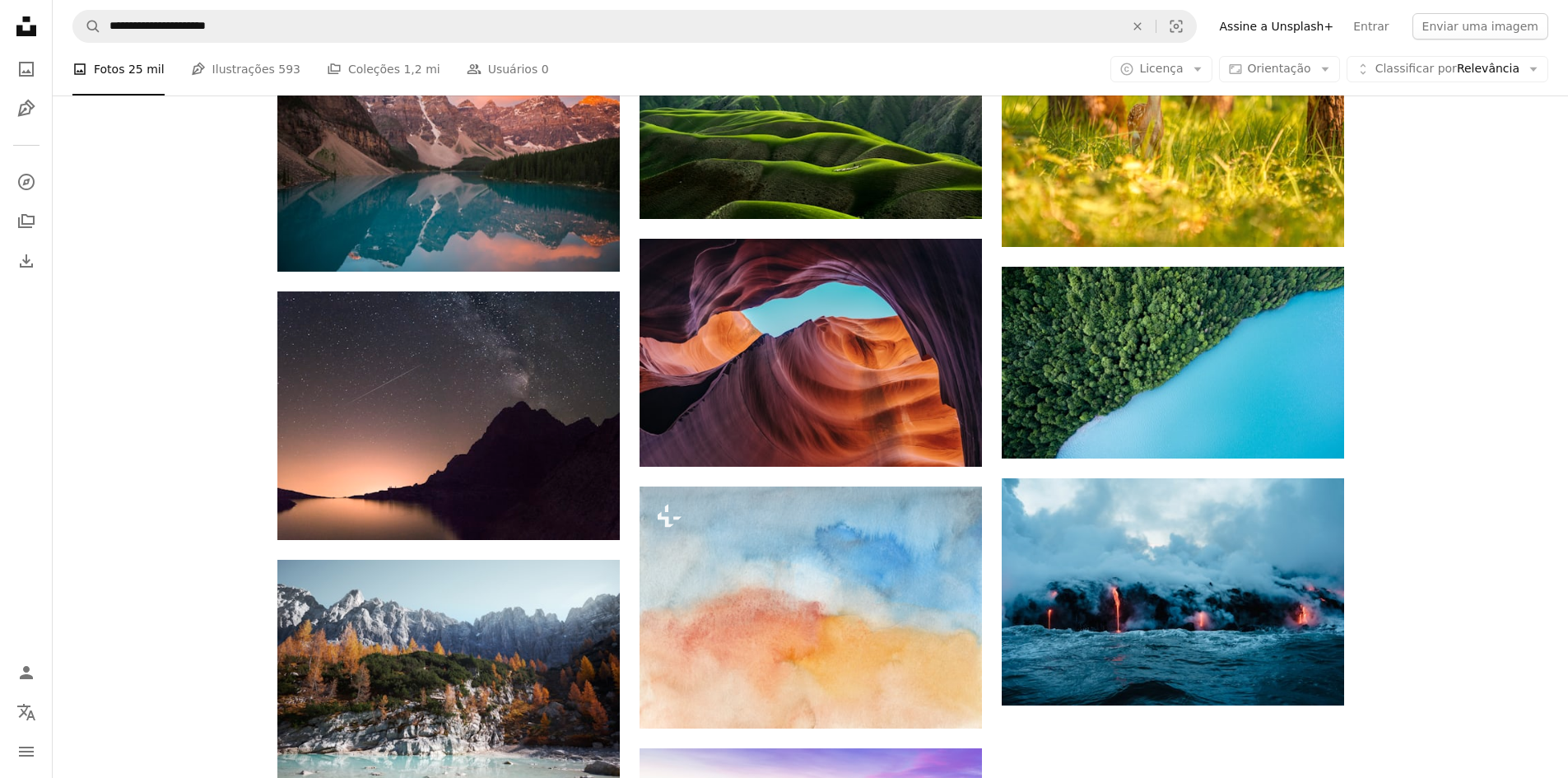
scroll to position [1707, 0]
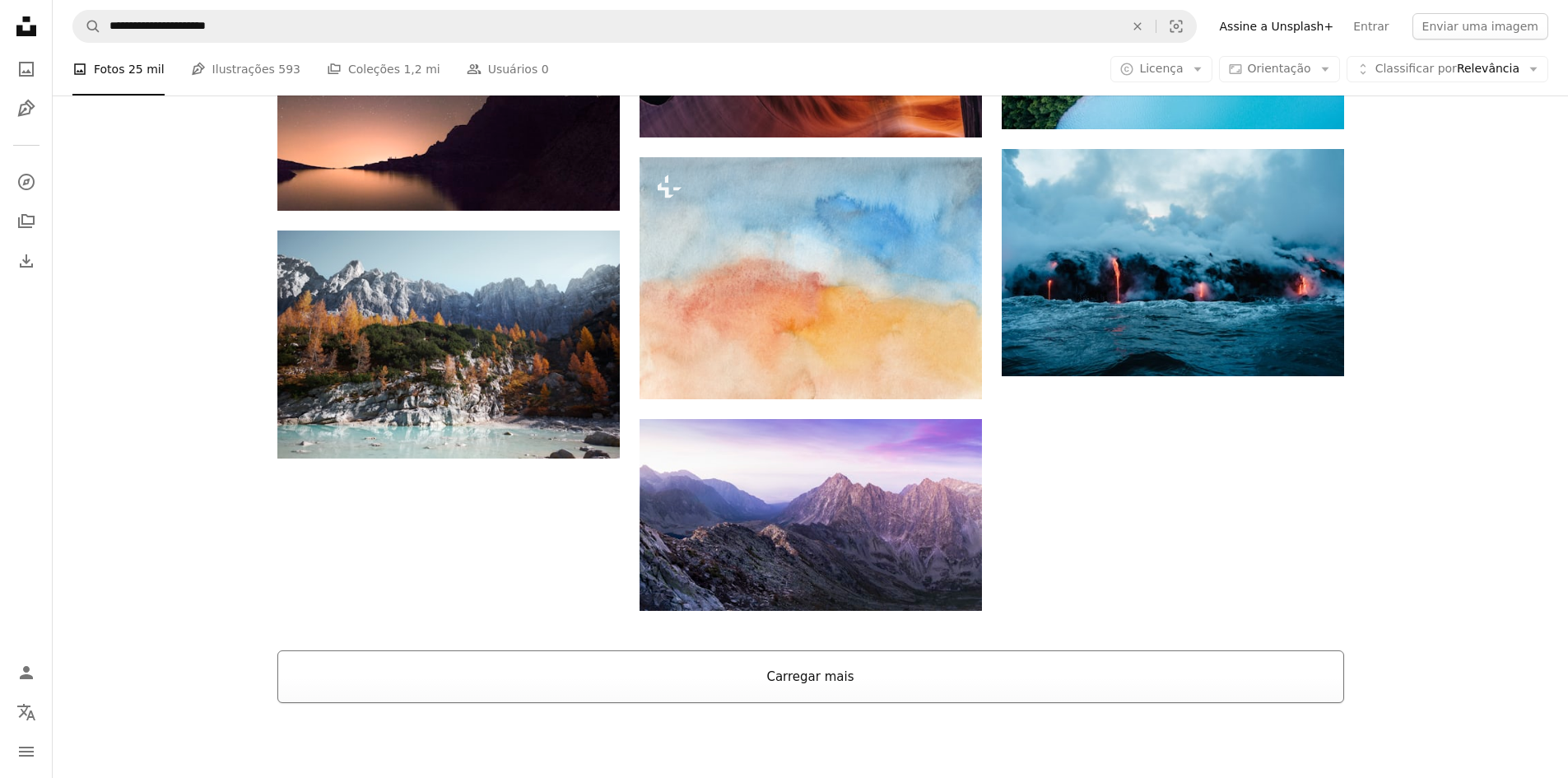
click at [468, 650] on button "Carregar mais" at bounding box center [810, 676] width 1067 height 53
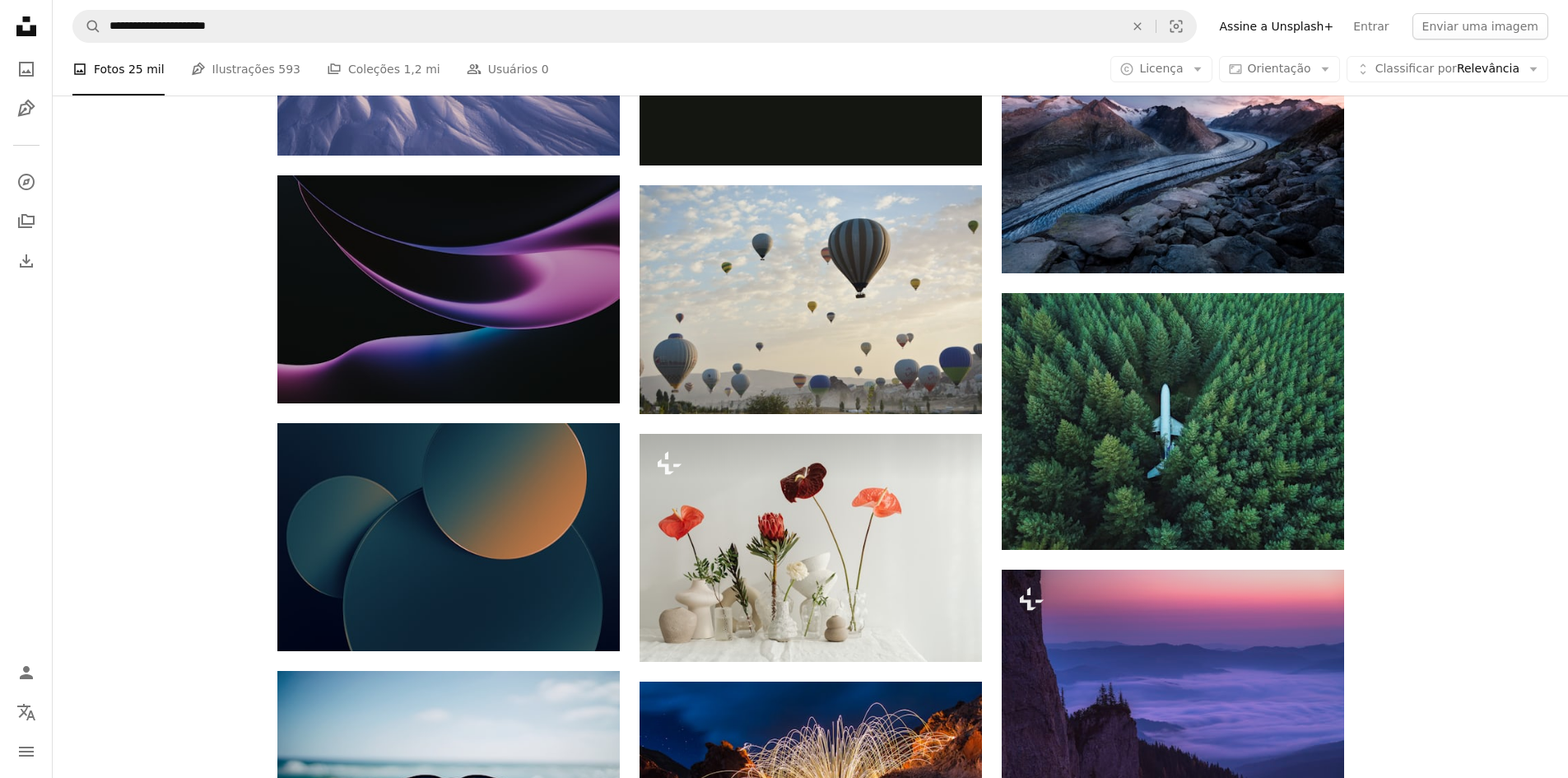
scroll to position [12569, 0]
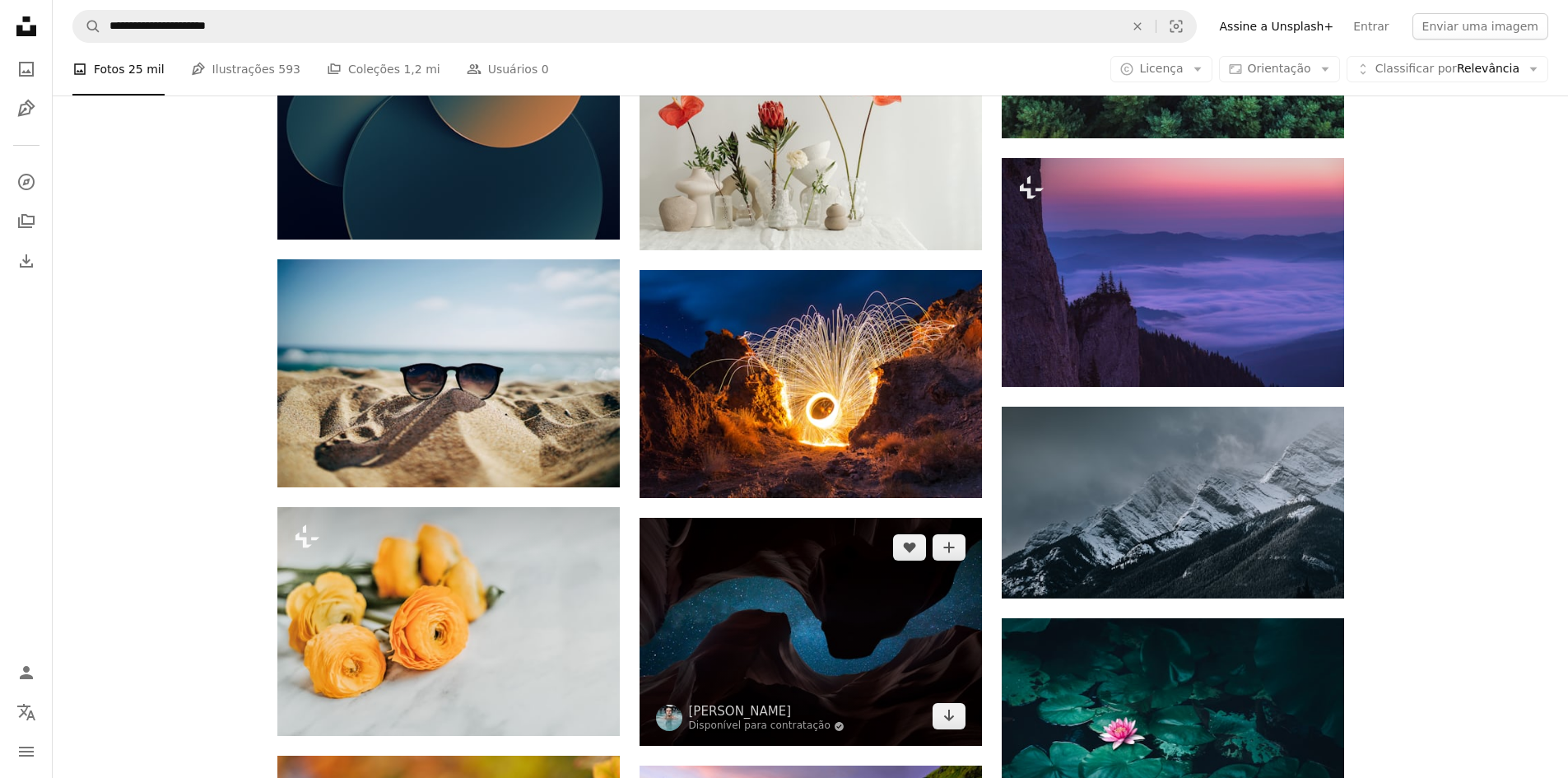
click at [886, 518] on img at bounding box center [811, 631] width 342 height 228
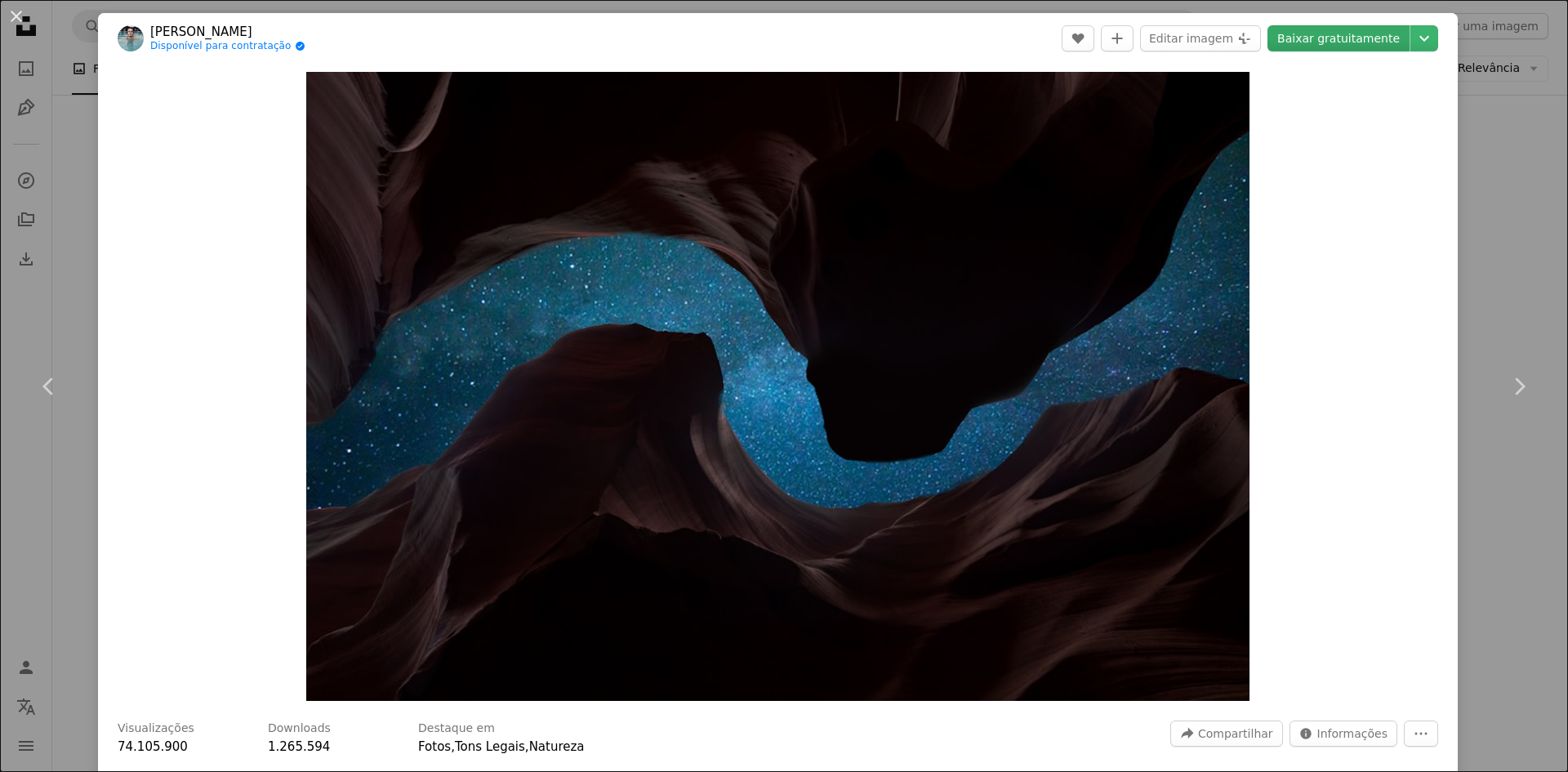
click at [1318, 46] on link "Baixar gratuitamente" at bounding box center [1338, 38] width 142 height 26
